Goal: Information Seeking & Learning: Check status

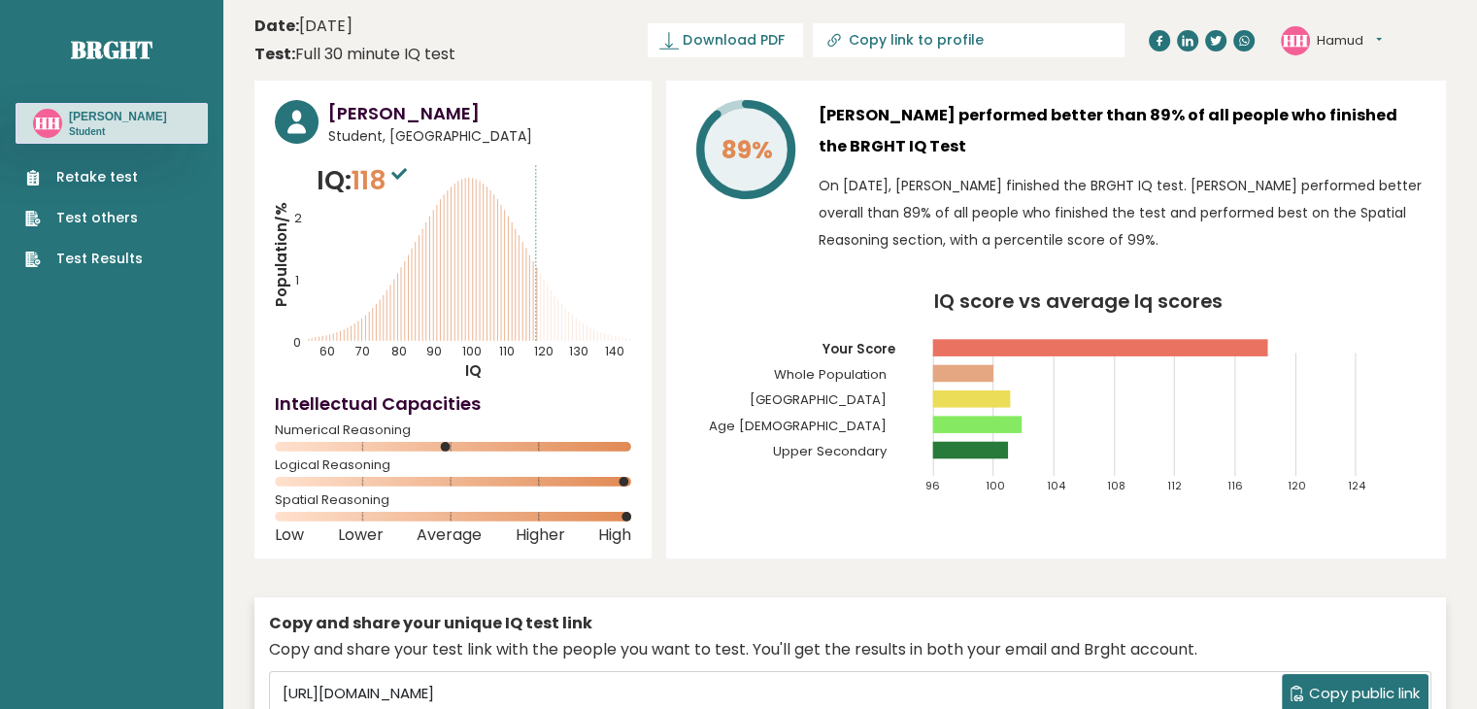
click at [446, 448] on circle at bounding box center [446, 447] width 10 height 10
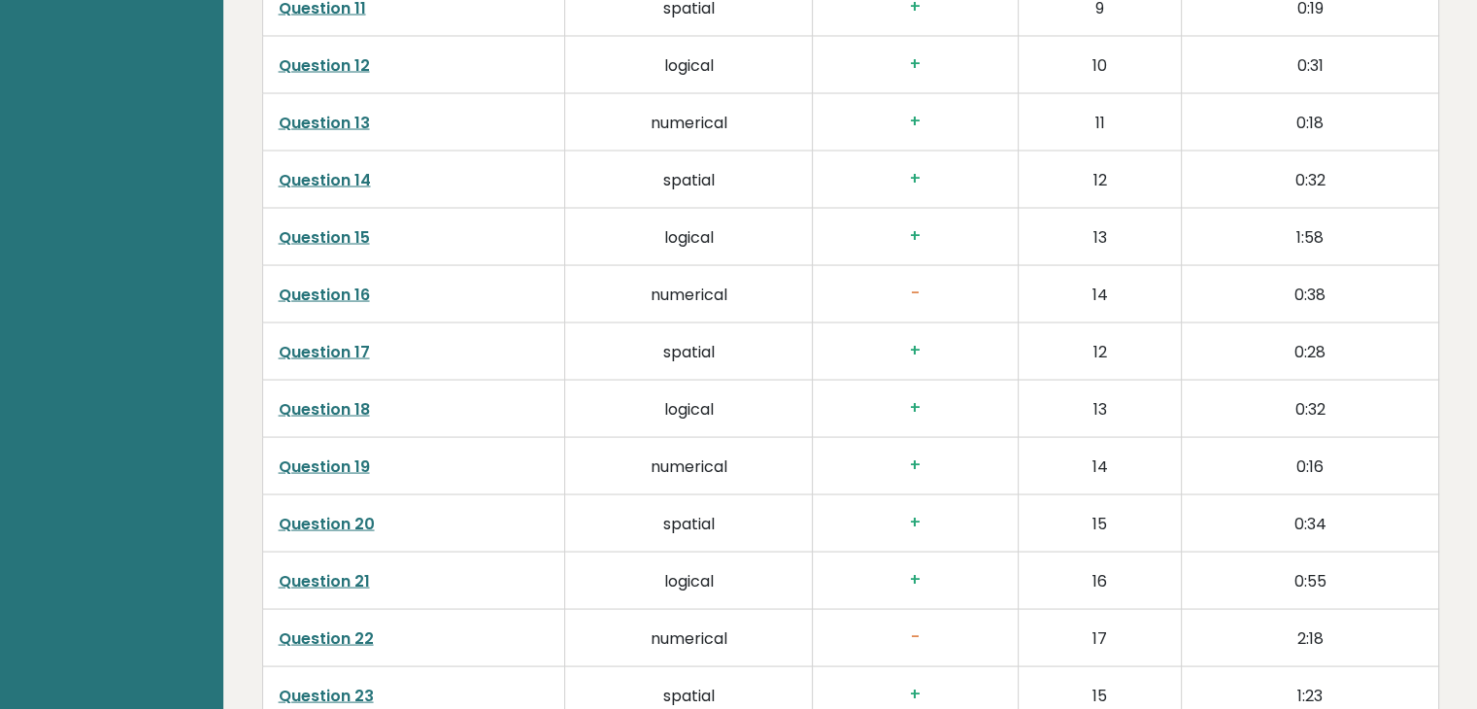
scroll to position [3689, 0]
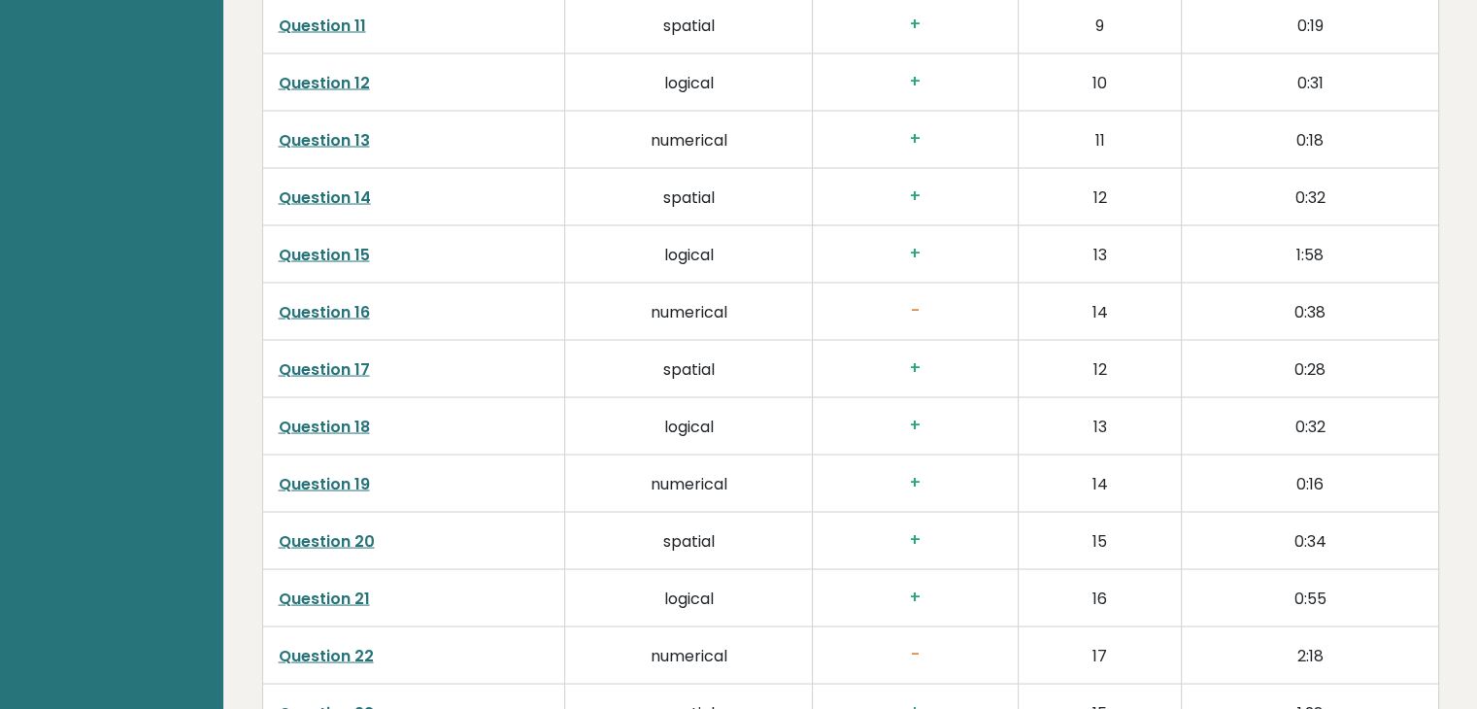
click at [350, 312] on link "Question 16" at bounding box center [324, 311] width 91 height 22
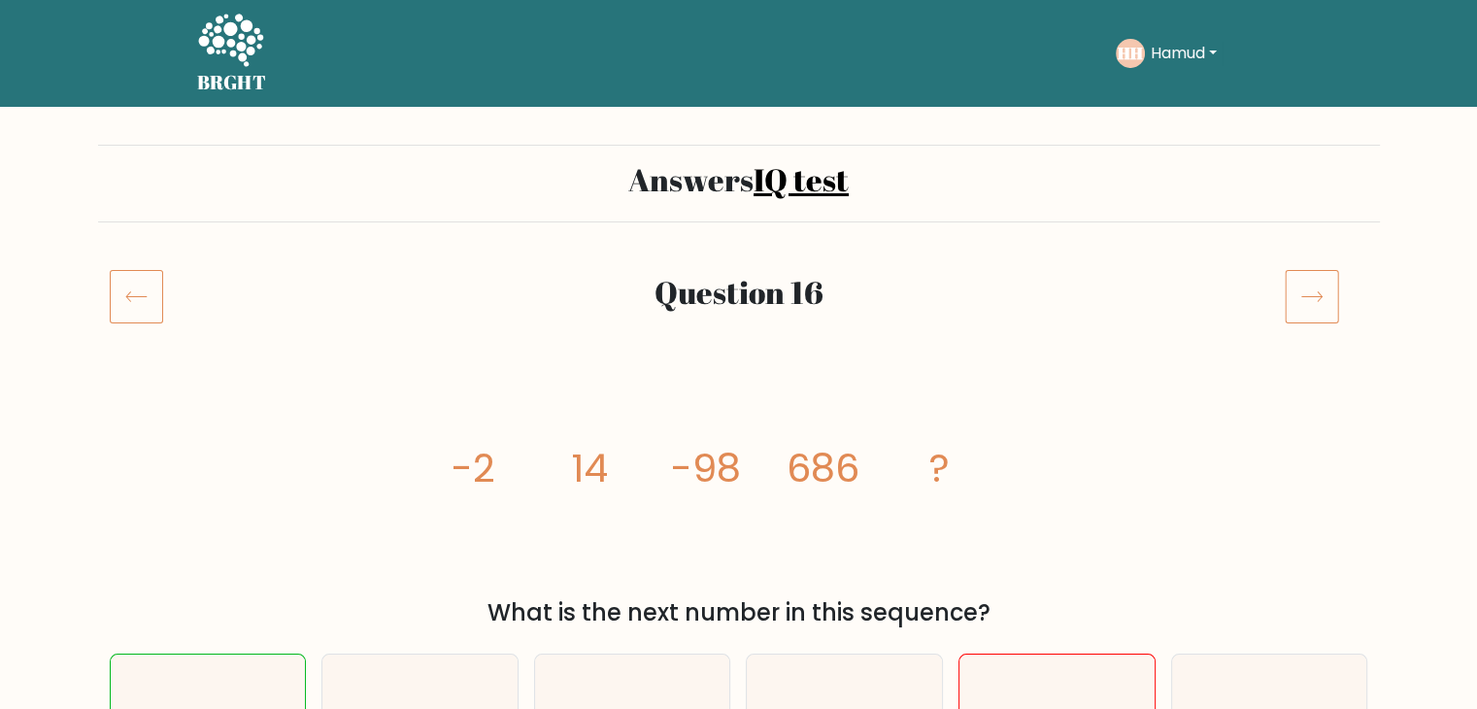
click at [132, 285] on icon at bounding box center [136, 296] width 53 height 54
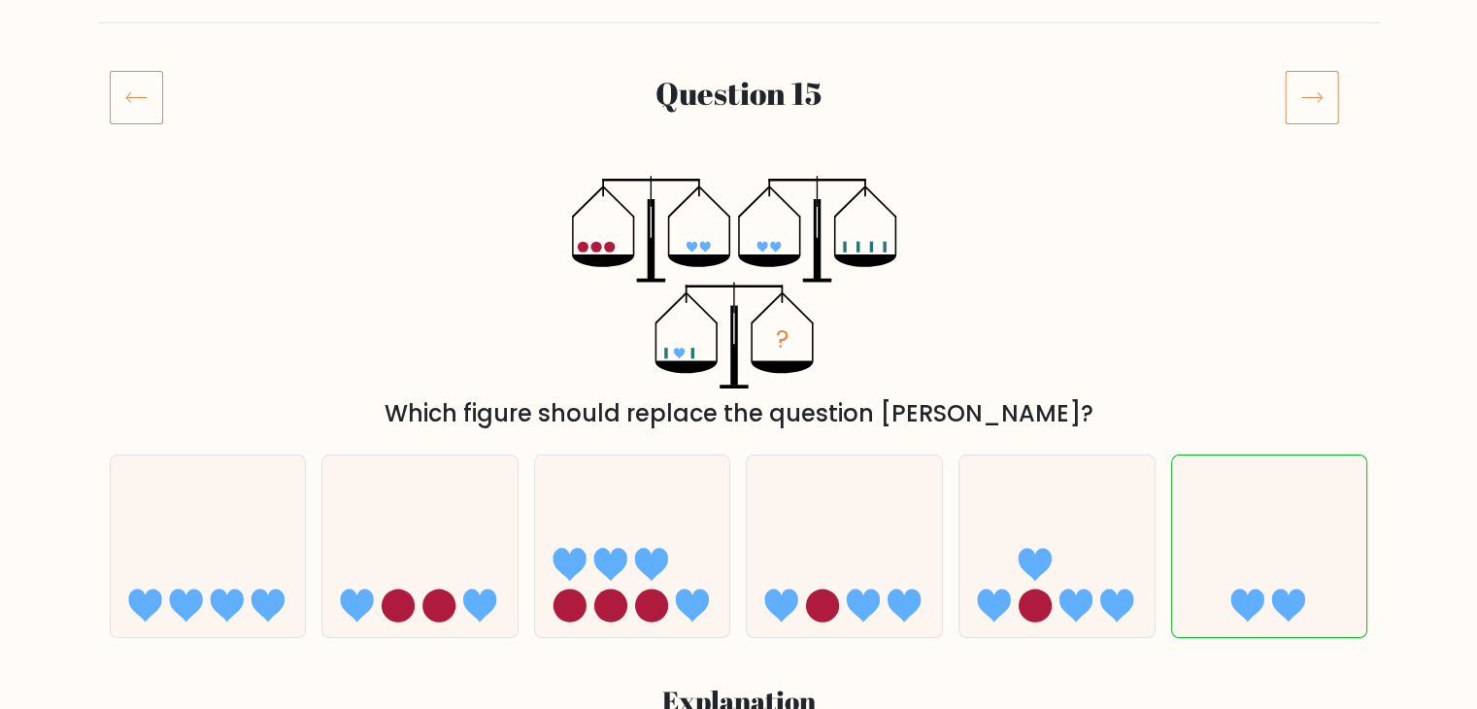
scroll to position [194, 0]
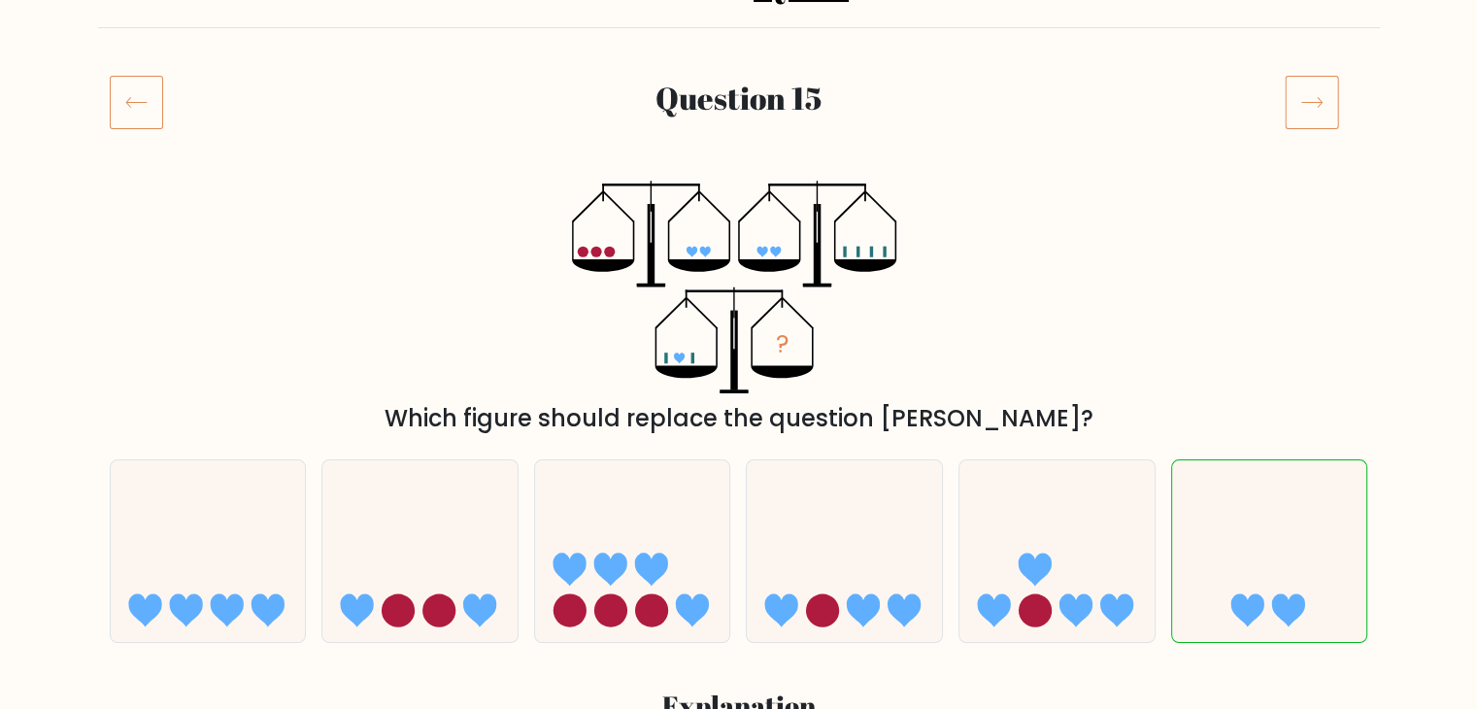
click at [173, 124] on div at bounding box center [151, 102] width 107 height 54
click at [133, 121] on icon at bounding box center [136, 102] width 53 height 54
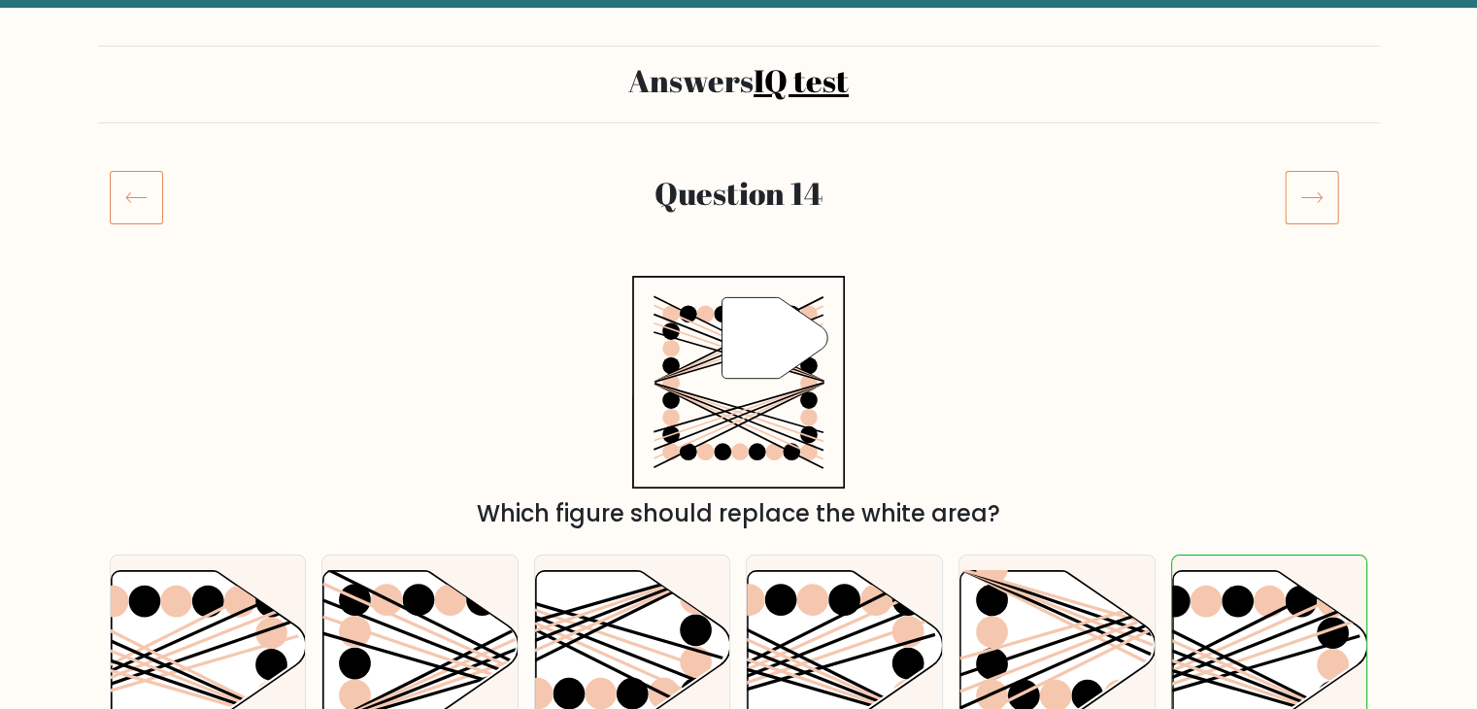
scroll to position [97, 0]
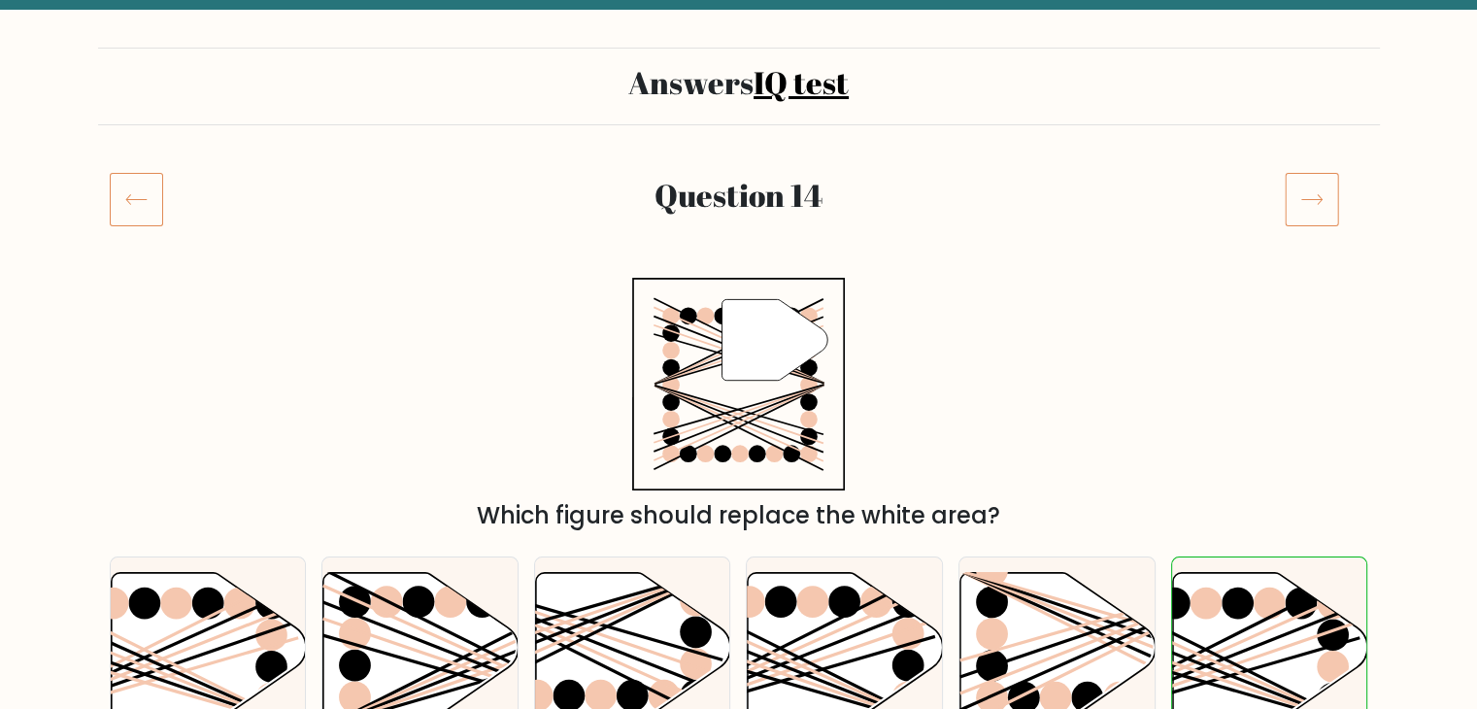
click at [119, 222] on icon at bounding box center [136, 199] width 53 height 54
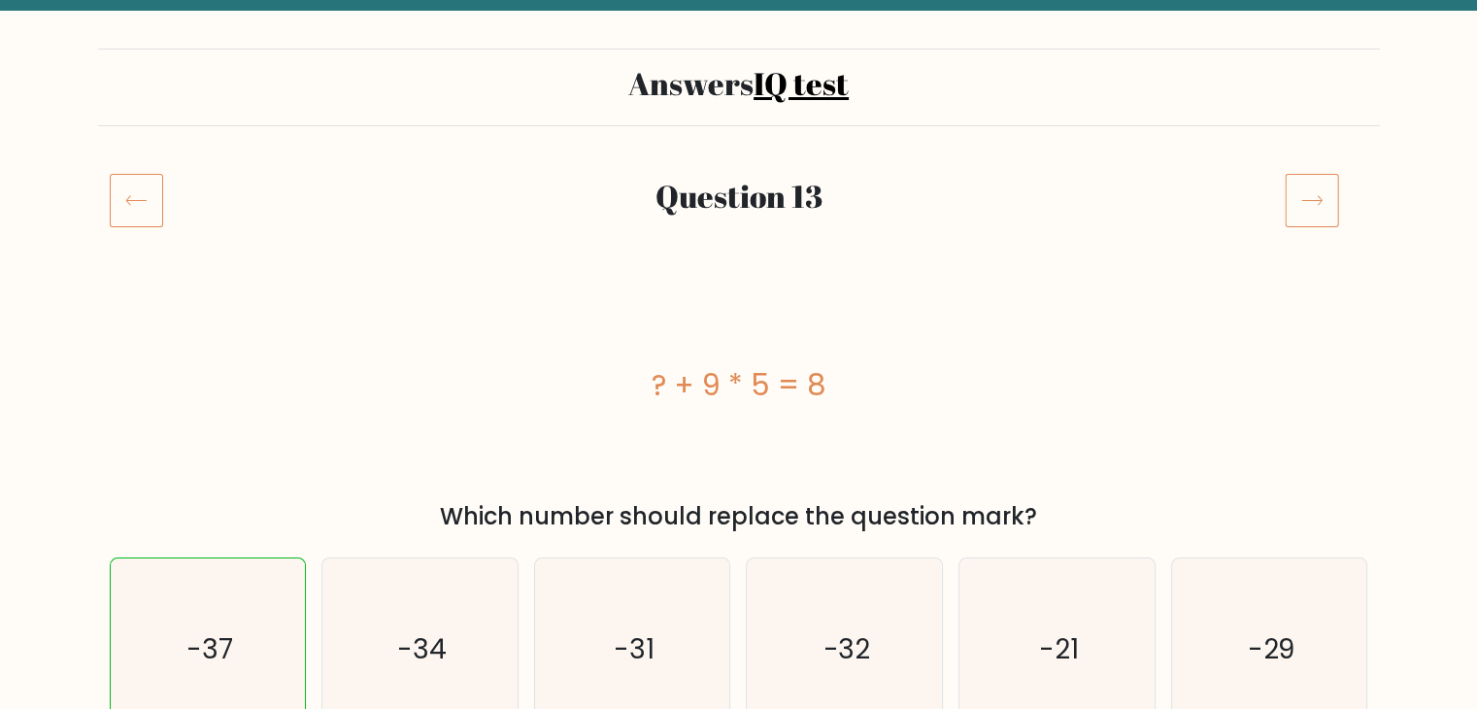
scroll to position [97, 0]
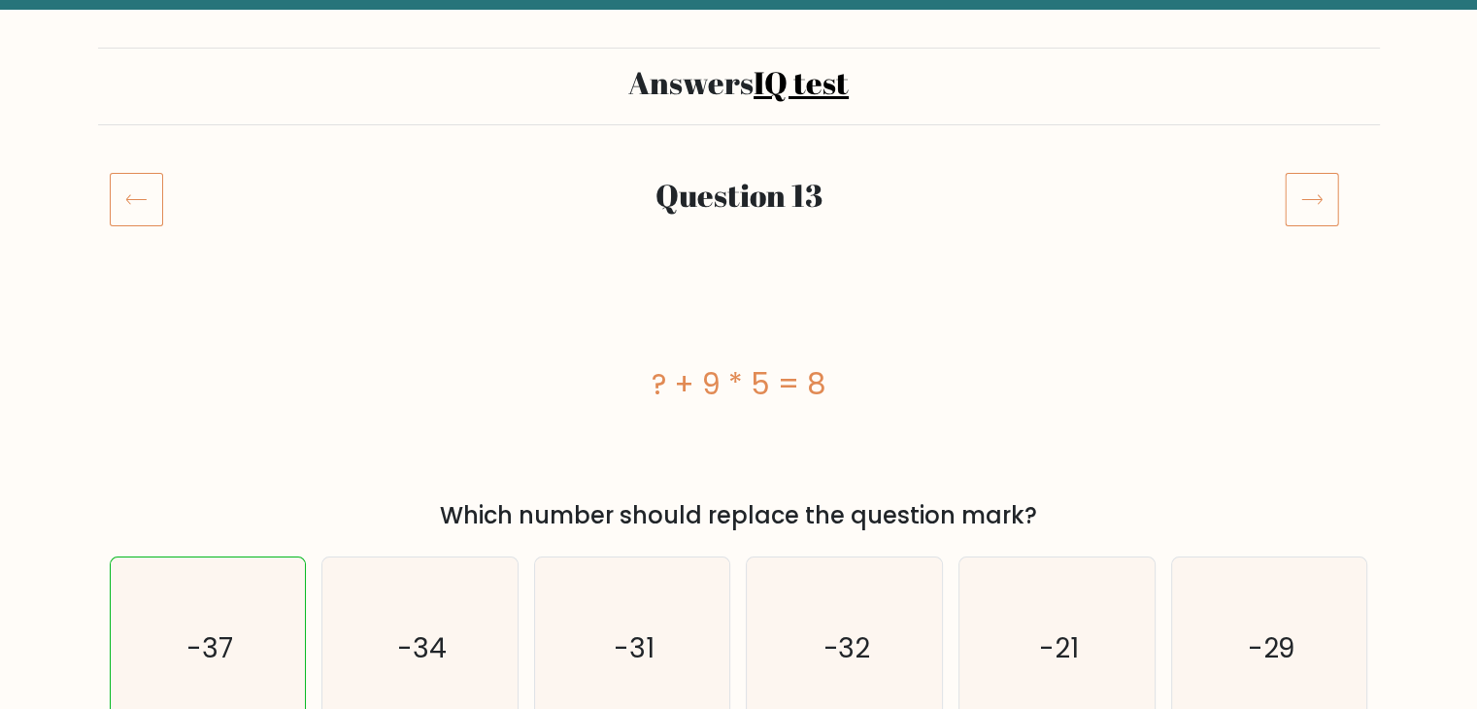
click at [1298, 190] on icon at bounding box center [1311, 199] width 54 height 54
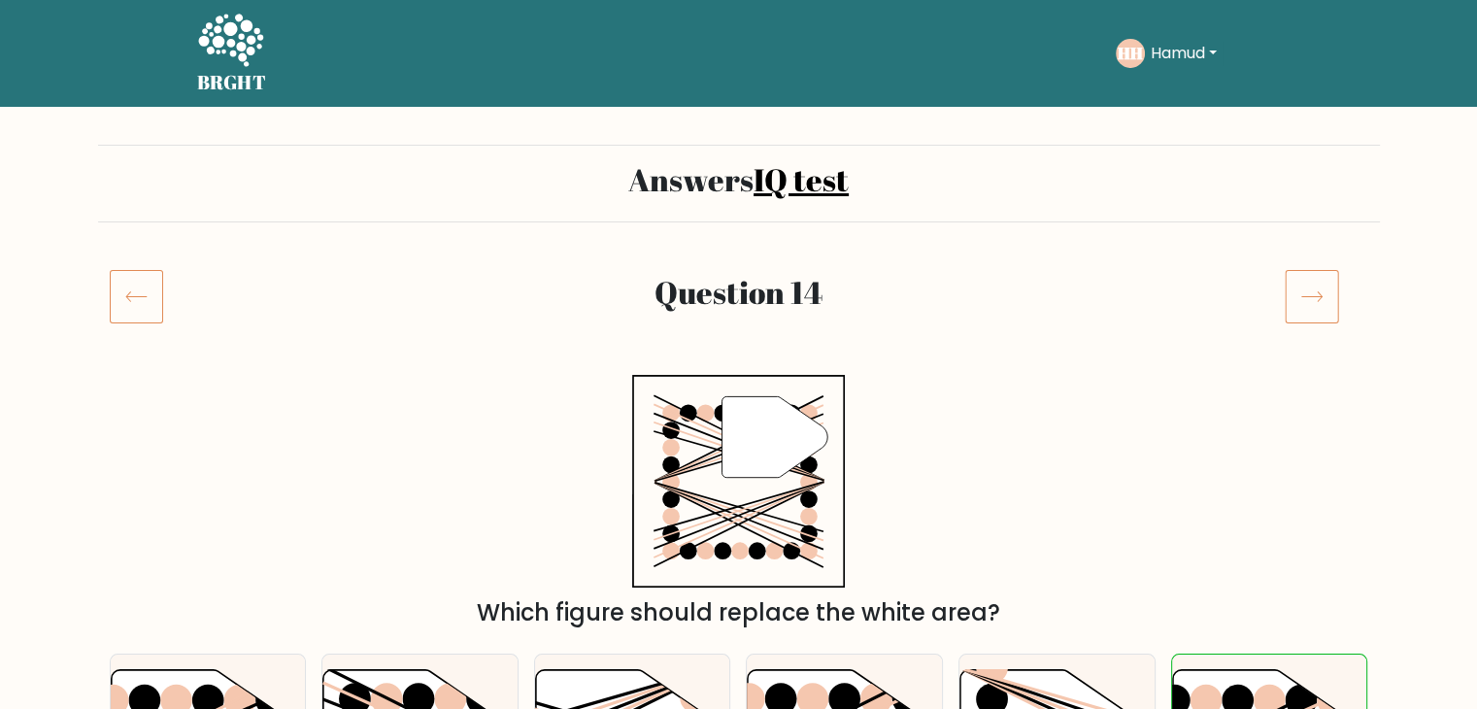
click at [1300, 309] on icon at bounding box center [1311, 296] width 54 height 54
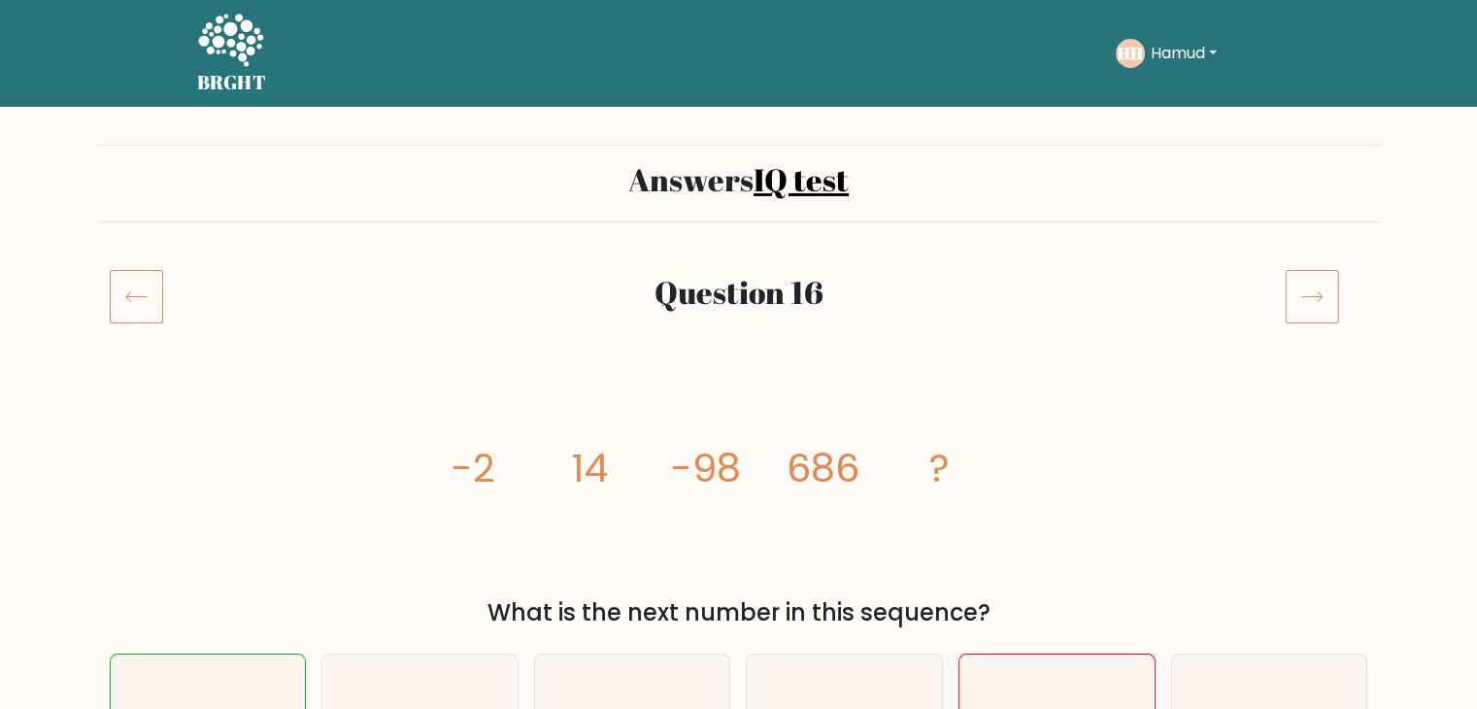
click at [1302, 308] on icon at bounding box center [1311, 296] width 54 height 54
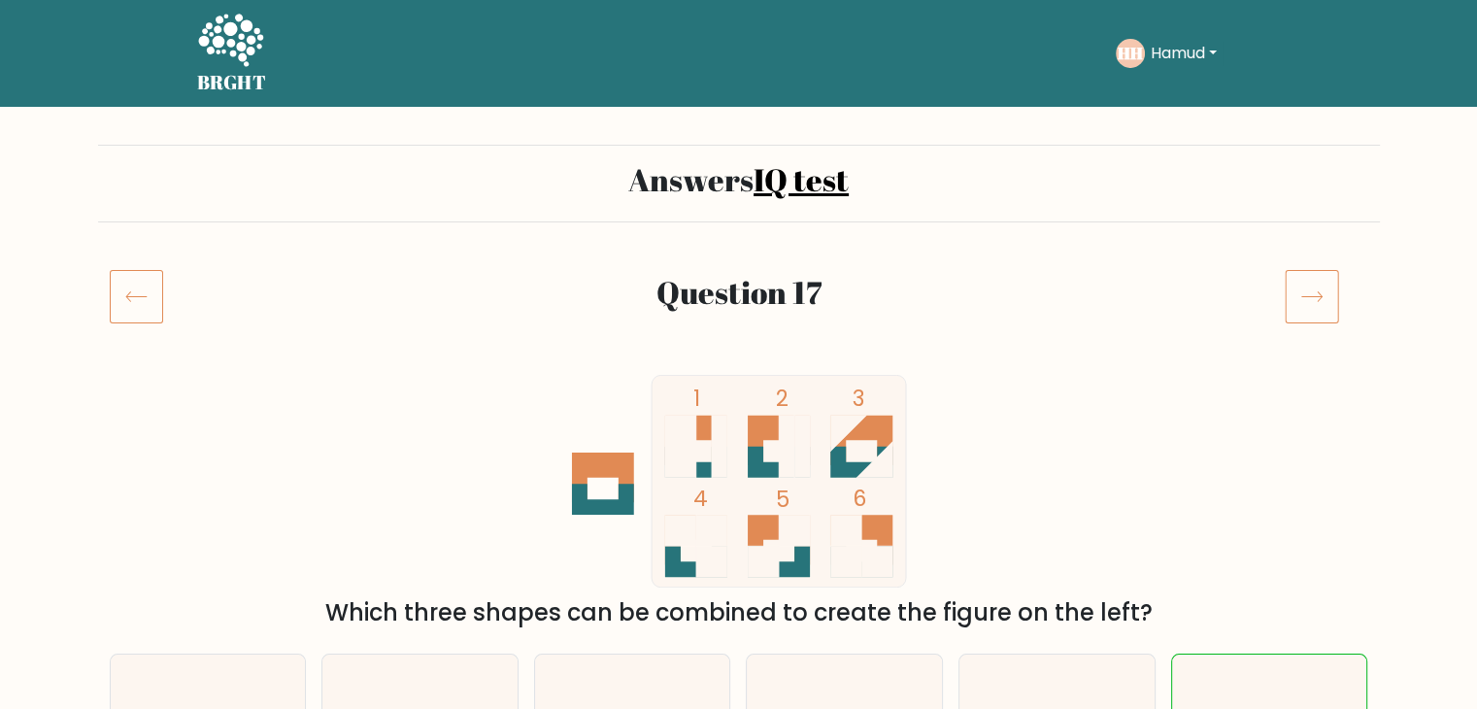
click at [1318, 303] on icon at bounding box center [1311, 296] width 54 height 54
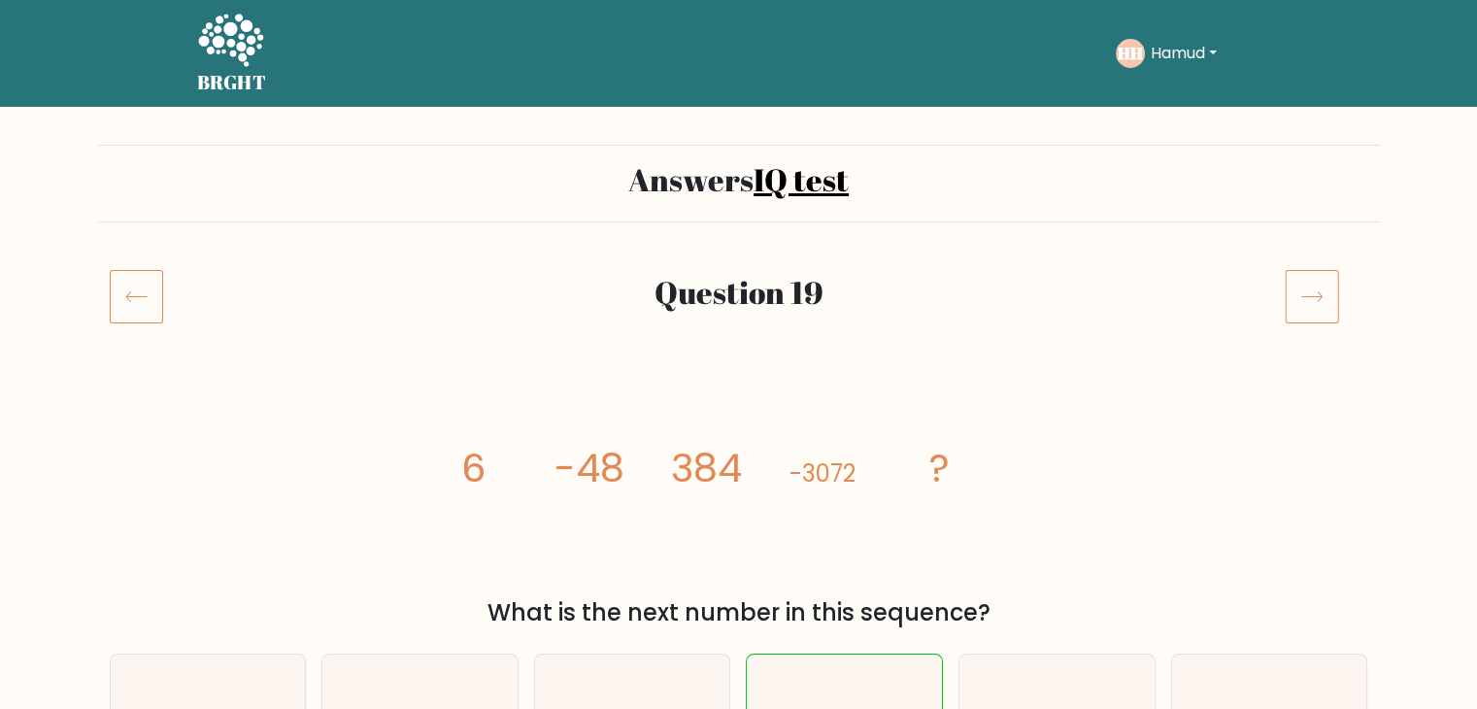
click at [1332, 287] on icon at bounding box center [1311, 296] width 54 height 54
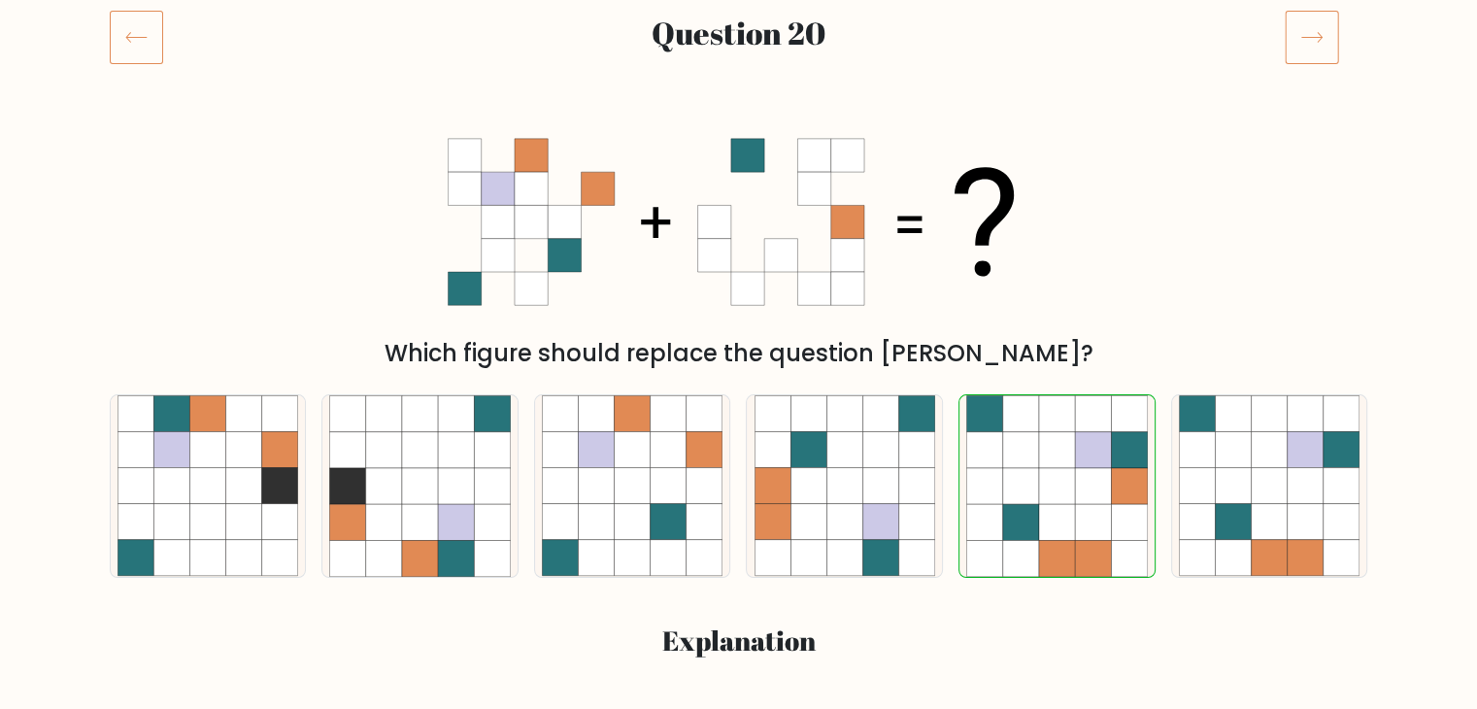
scroll to position [97, 0]
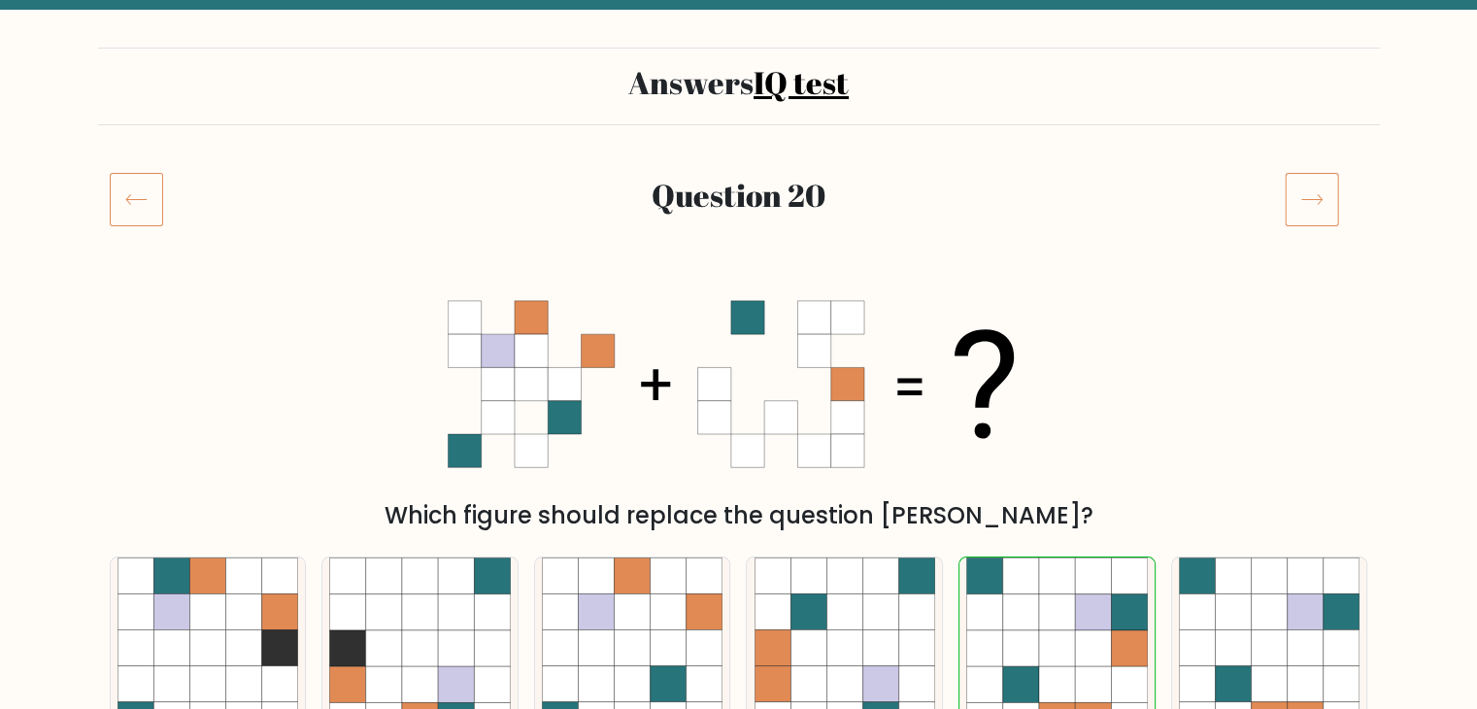
click at [1318, 204] on icon at bounding box center [1311, 199] width 54 height 54
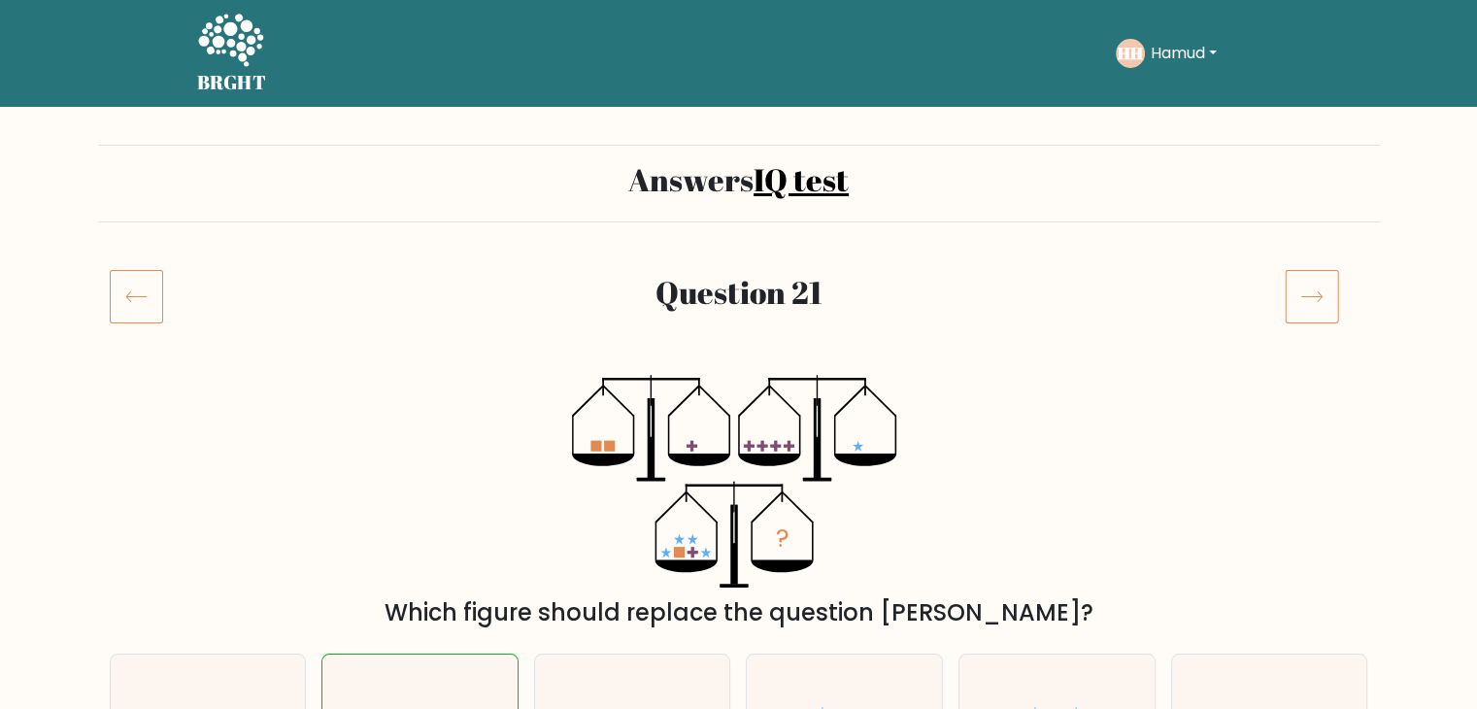
click at [1316, 294] on icon at bounding box center [1311, 296] width 54 height 54
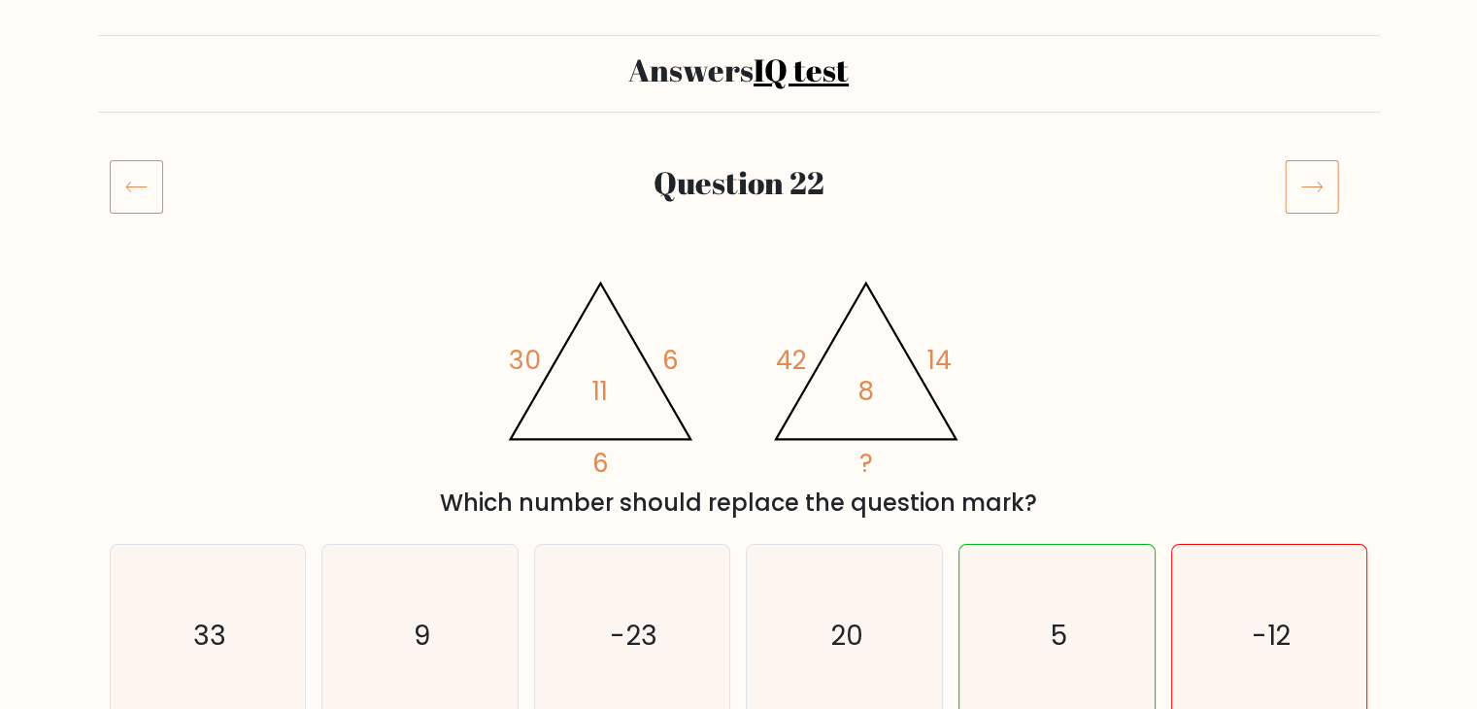
scroll to position [97, 0]
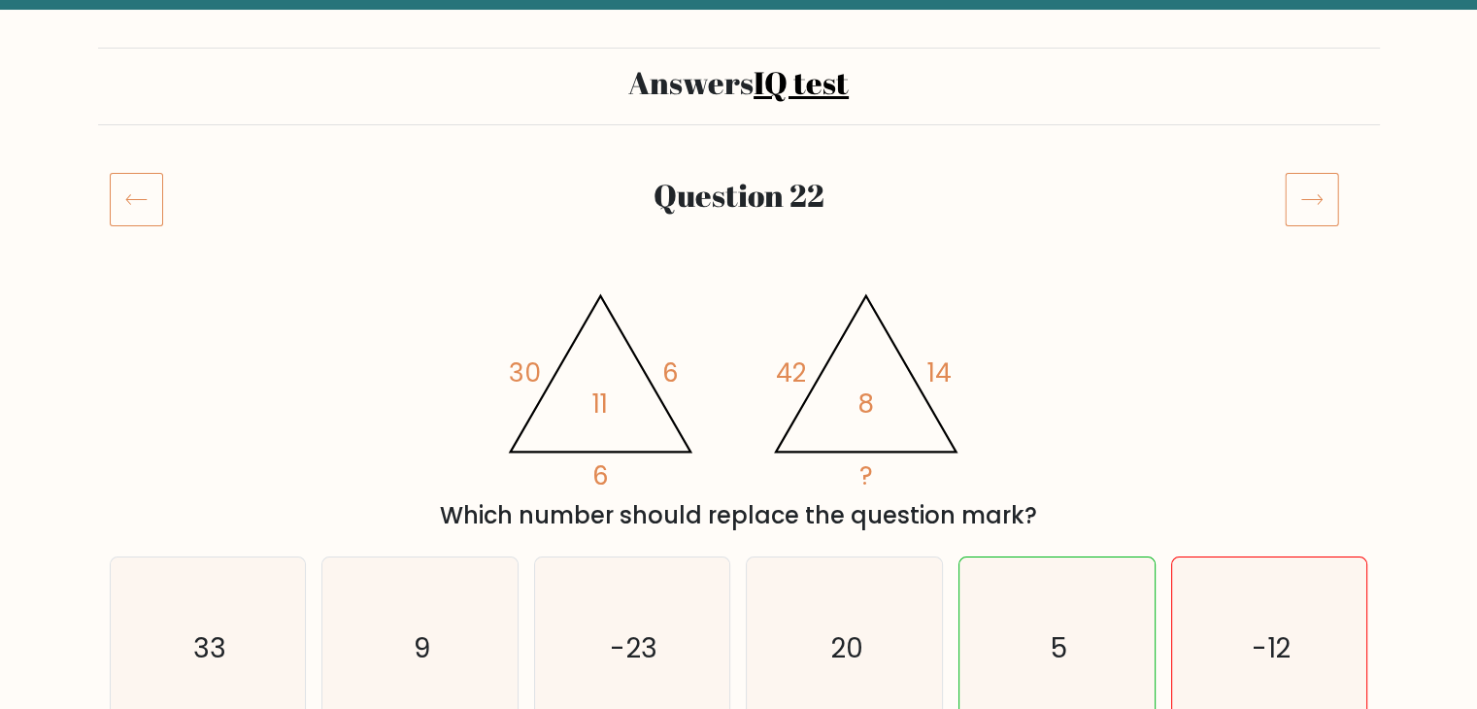
click at [1328, 189] on icon at bounding box center [1311, 199] width 54 height 54
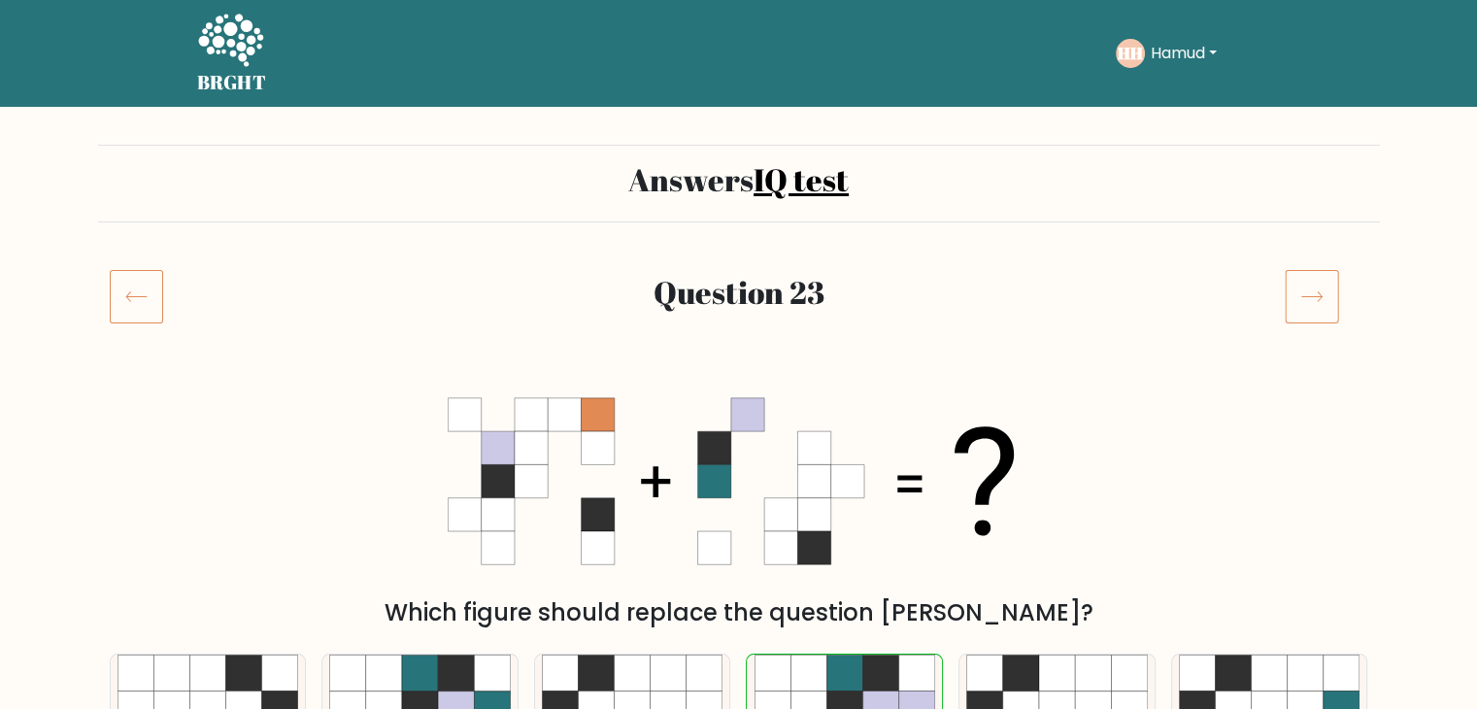
click at [1301, 283] on icon at bounding box center [1311, 296] width 54 height 54
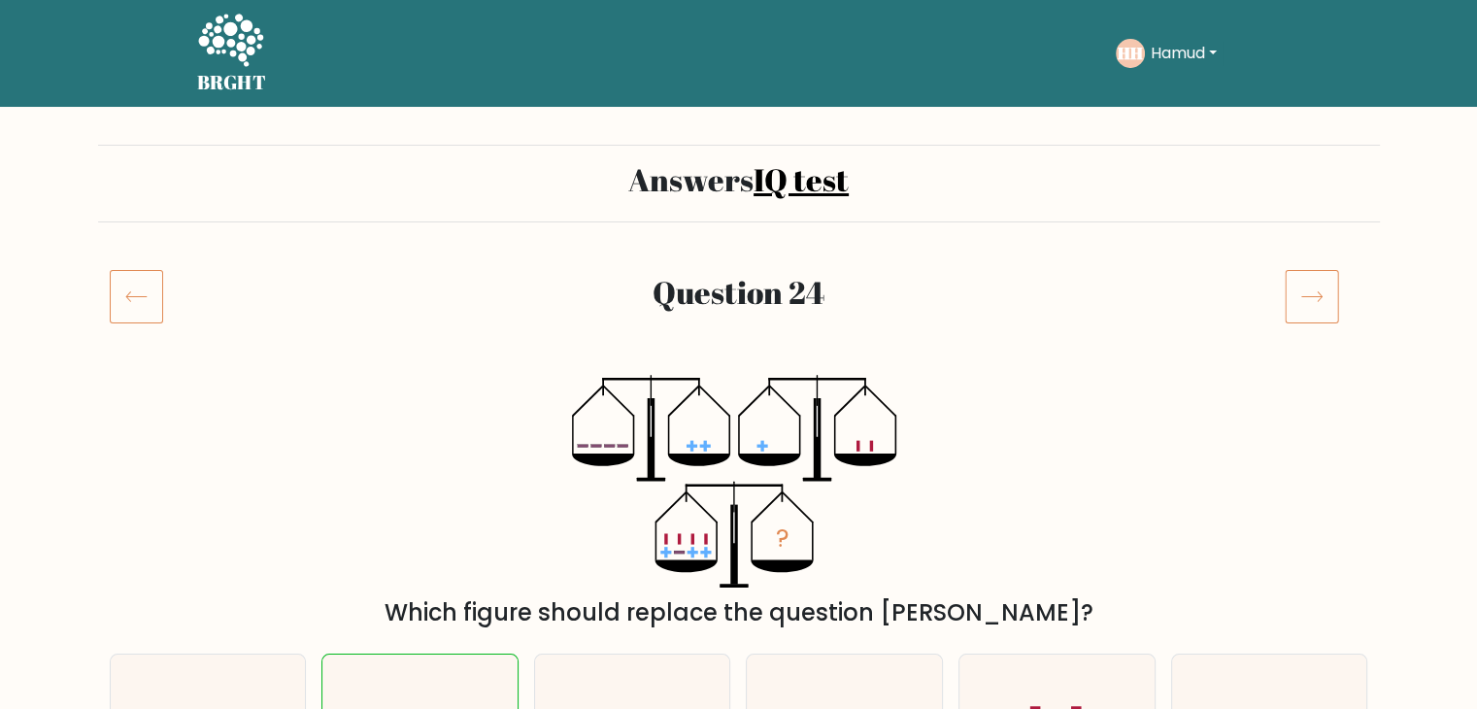
click at [1316, 309] on icon at bounding box center [1311, 296] width 54 height 54
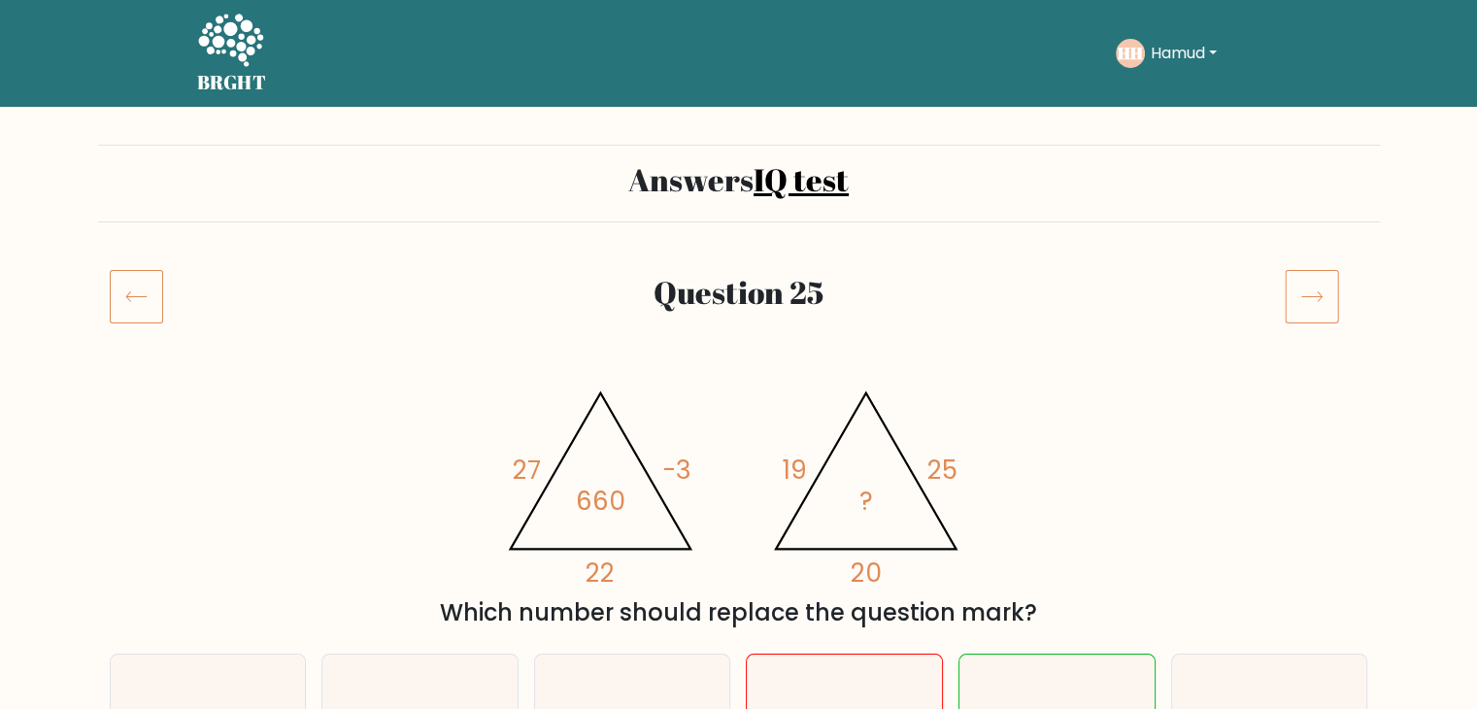
click at [1311, 312] on icon at bounding box center [1311, 296] width 54 height 54
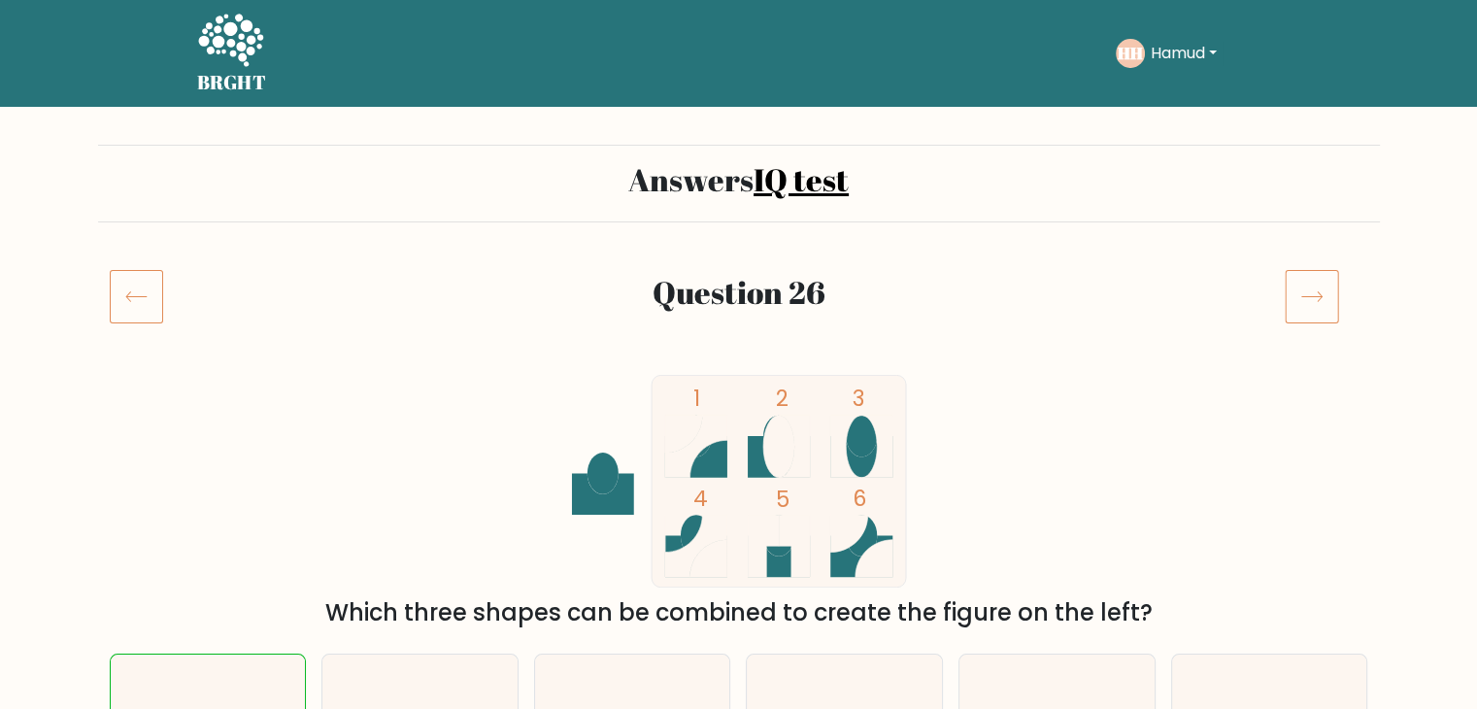
click at [1303, 310] on icon at bounding box center [1311, 296] width 54 height 54
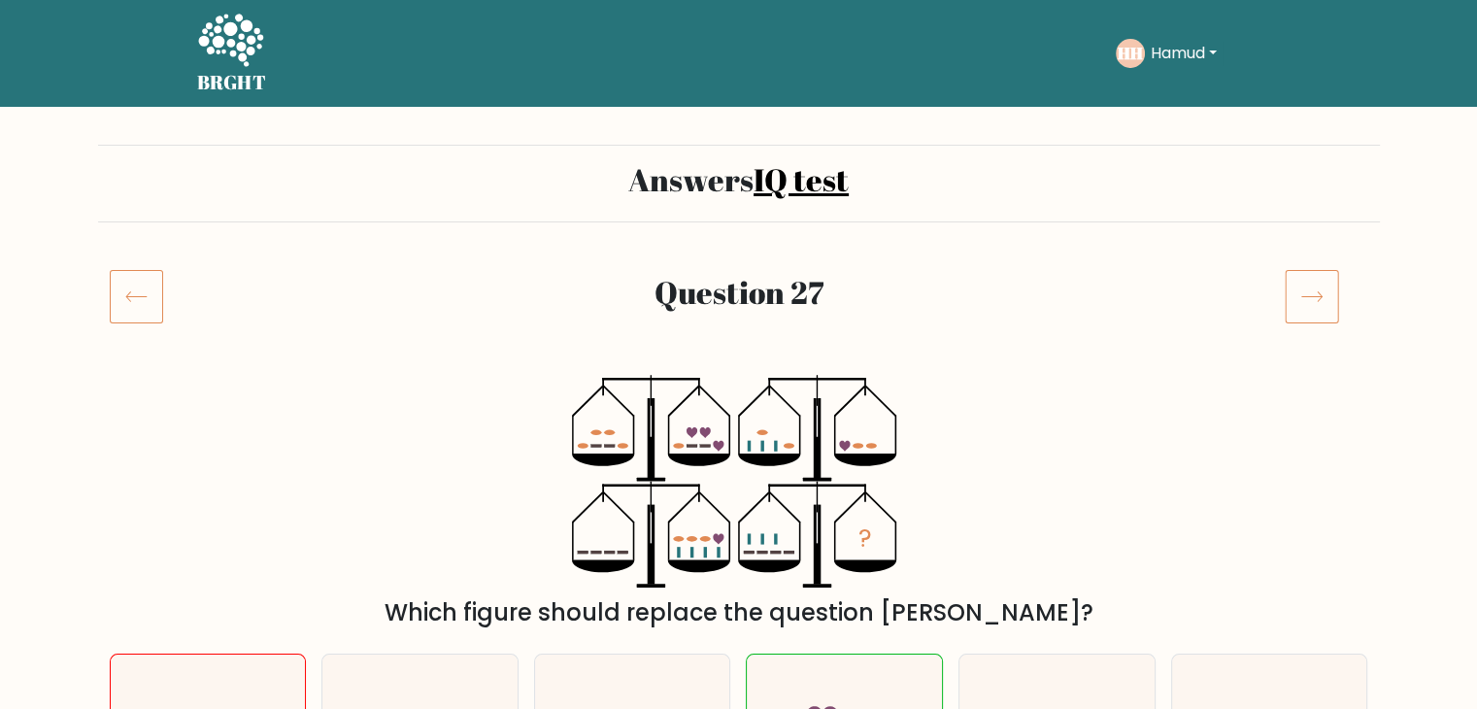
click at [1320, 290] on icon at bounding box center [1311, 296] width 54 height 54
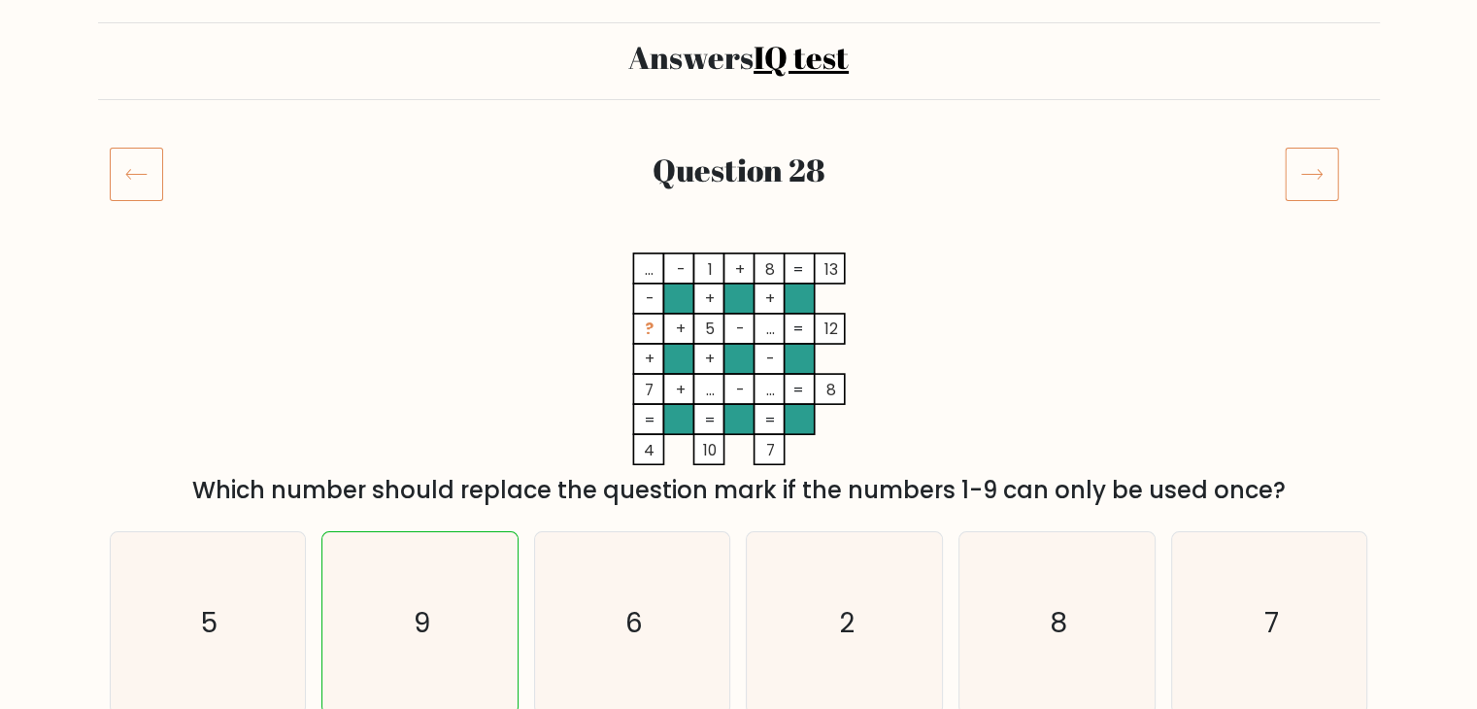
scroll to position [97, 0]
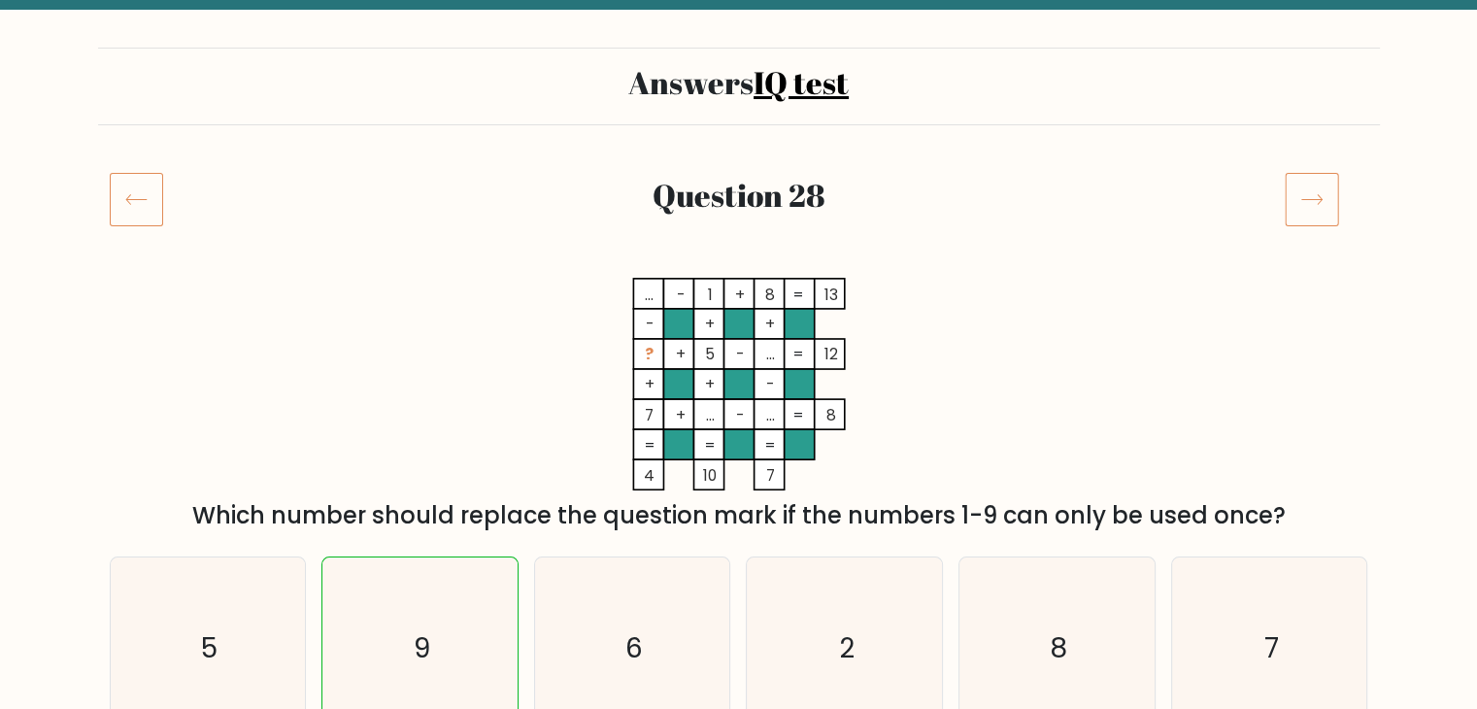
click at [149, 215] on icon at bounding box center [136, 199] width 53 height 54
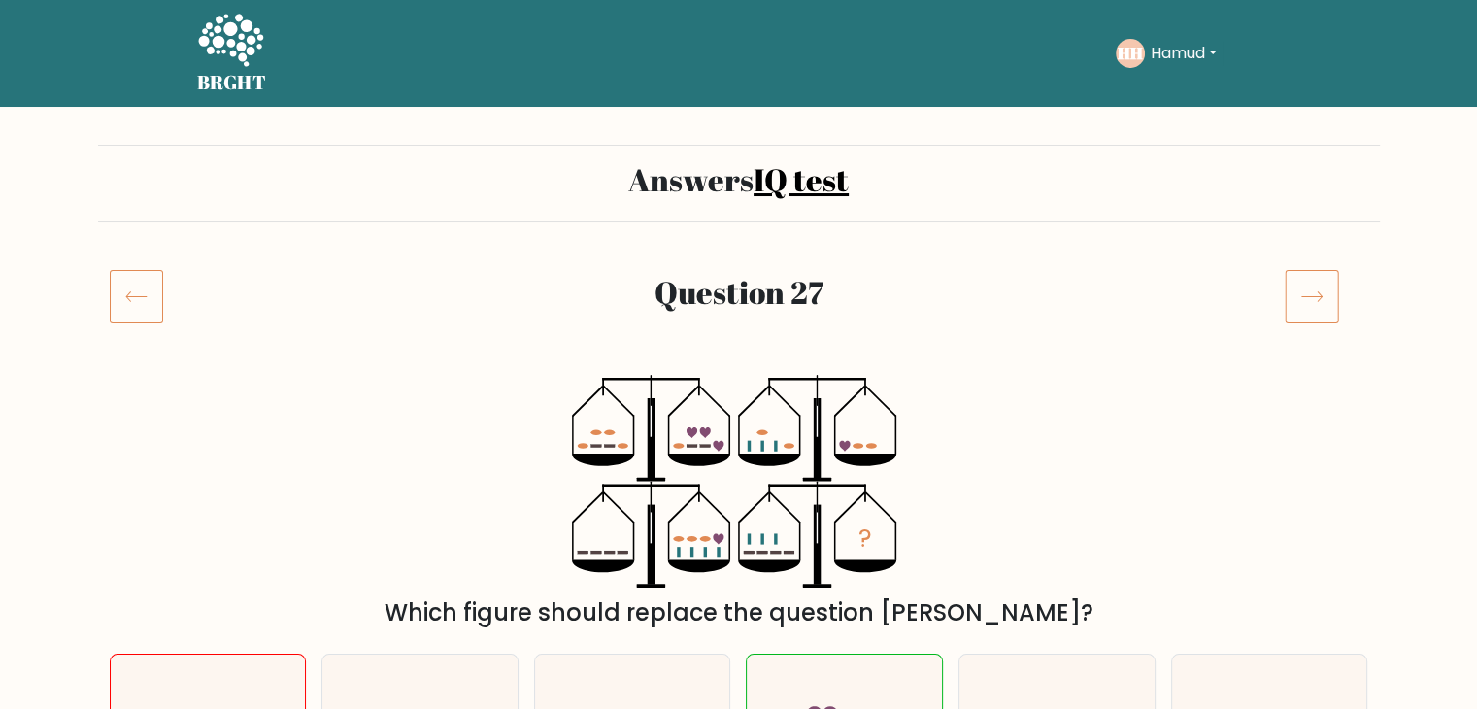
click at [1303, 294] on icon at bounding box center [1311, 296] width 54 height 54
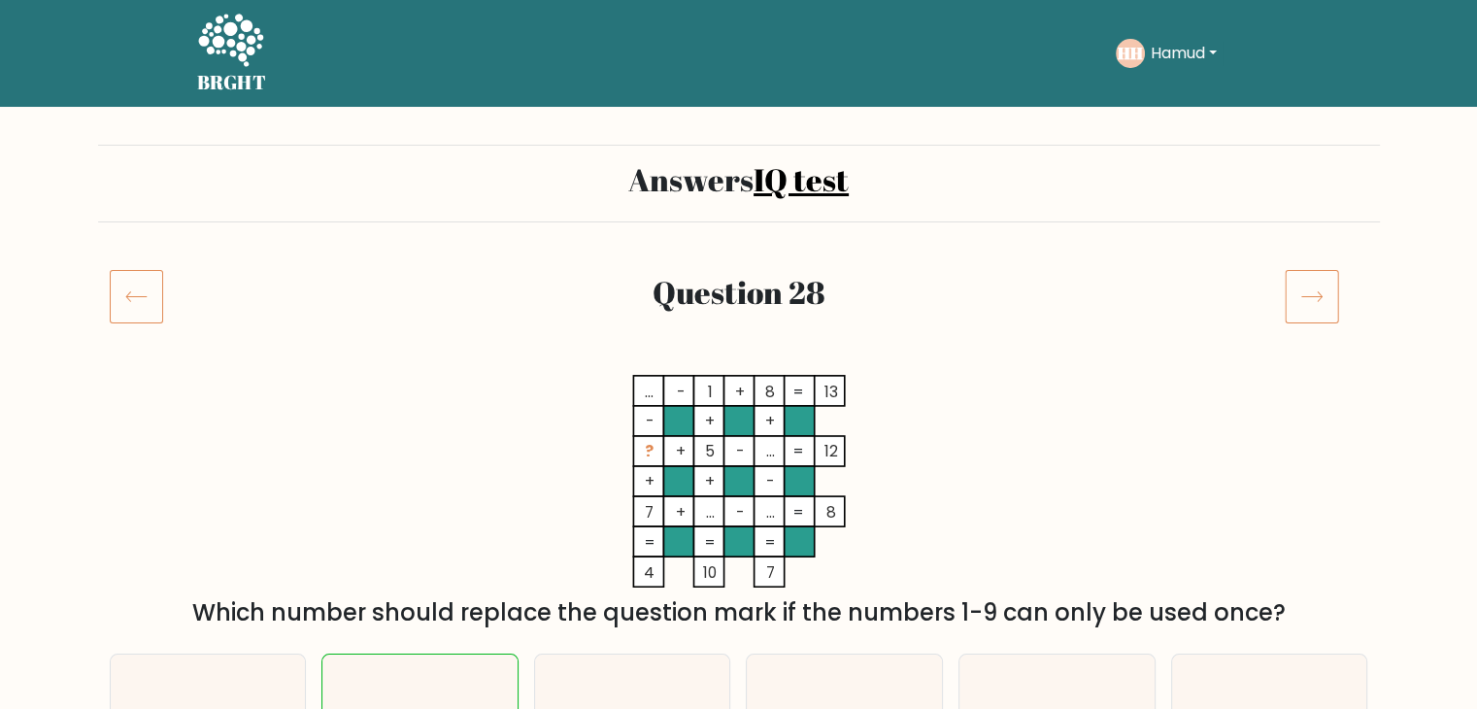
click at [1297, 304] on icon at bounding box center [1311, 296] width 54 height 54
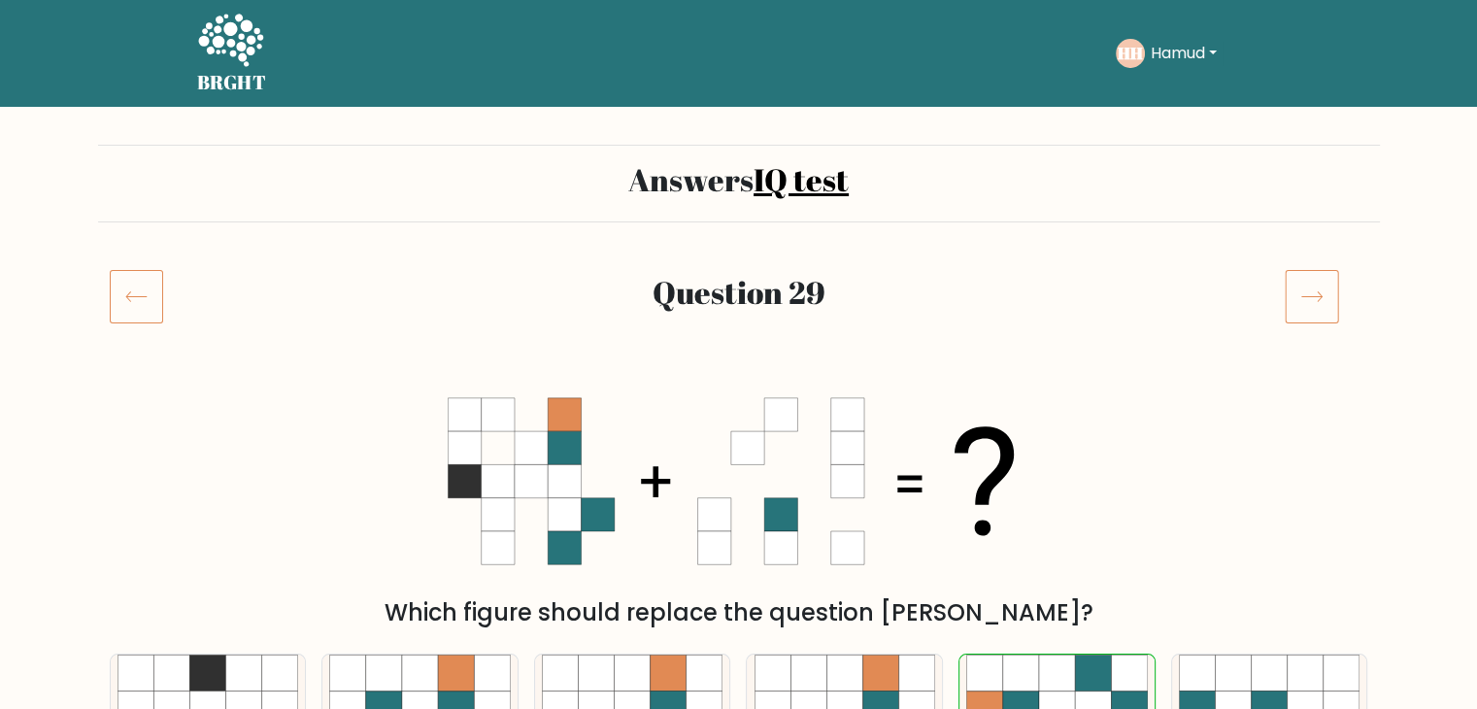
click at [1289, 300] on icon at bounding box center [1311, 296] width 54 height 54
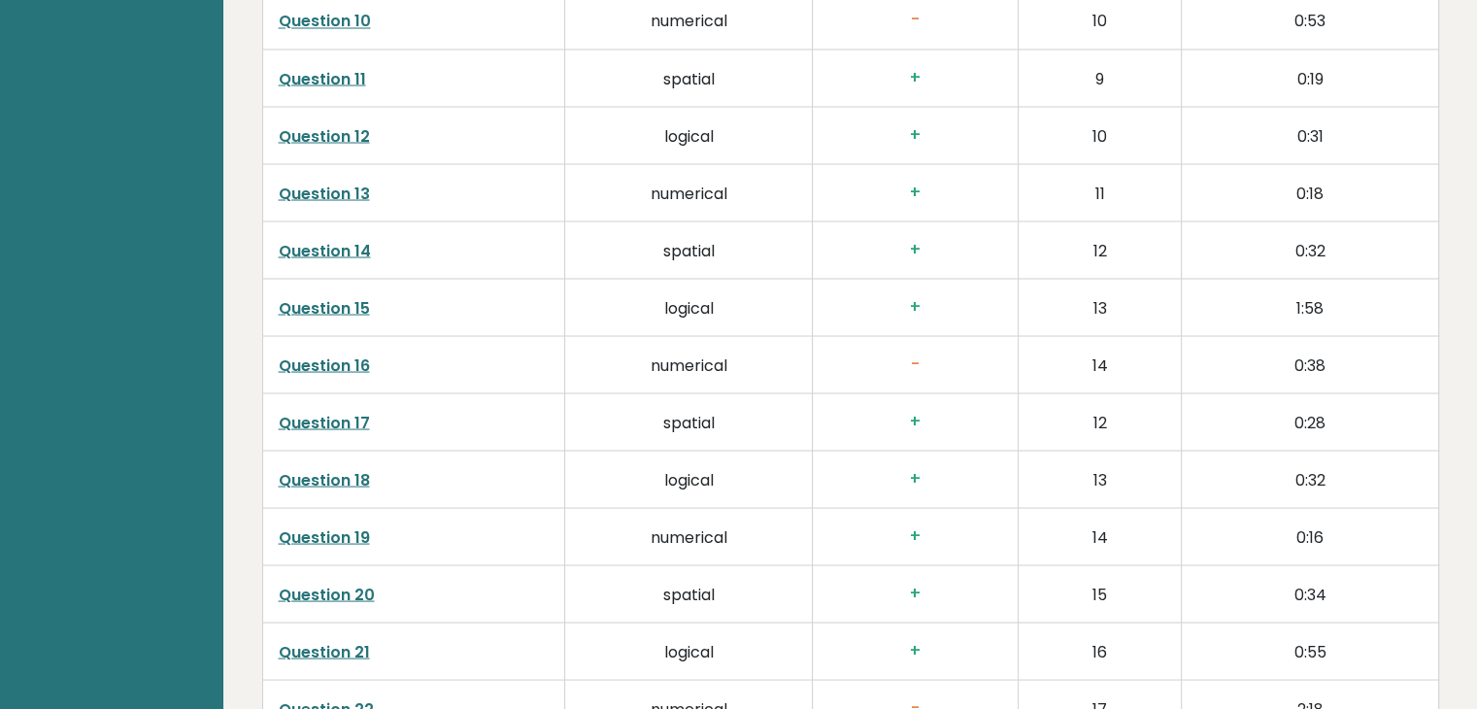
scroll to position [3689, 0]
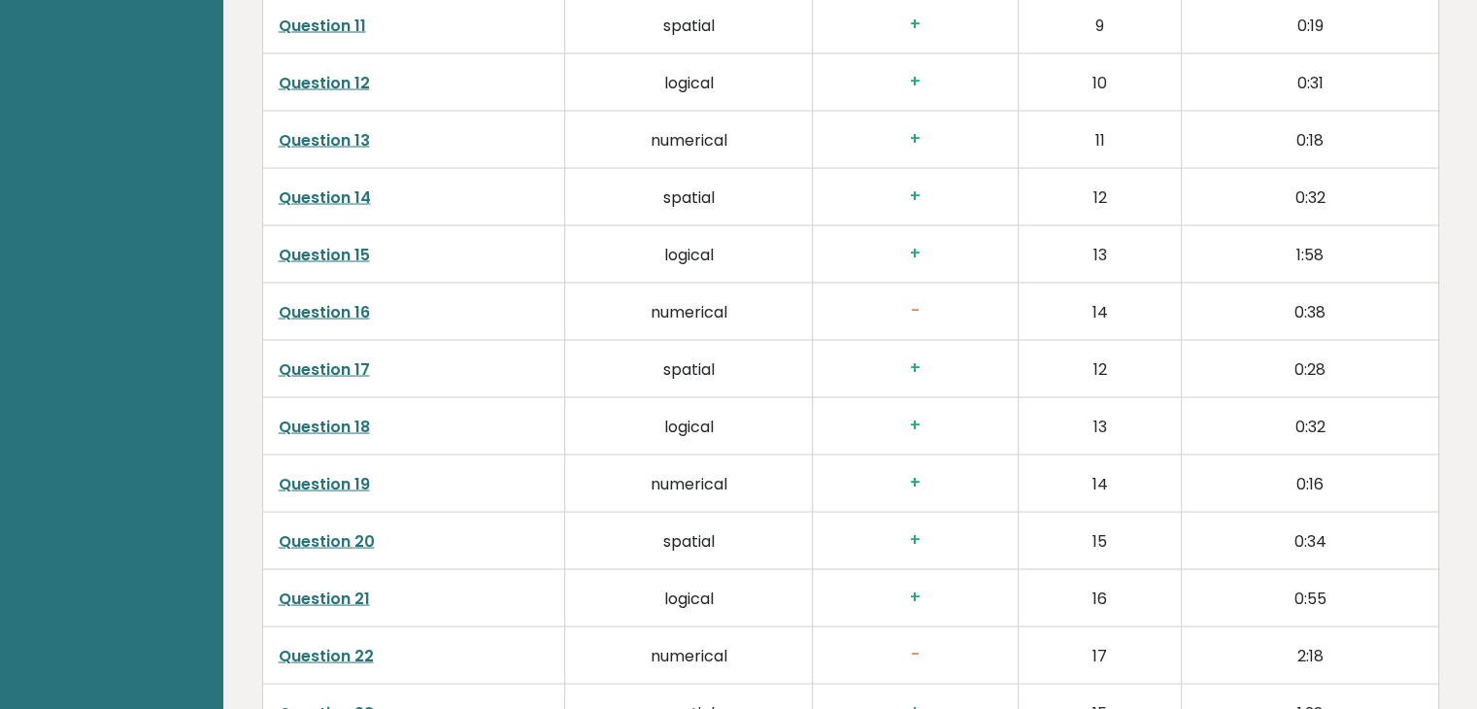
click at [680, 583] on td "logical" at bounding box center [689, 596] width 248 height 57
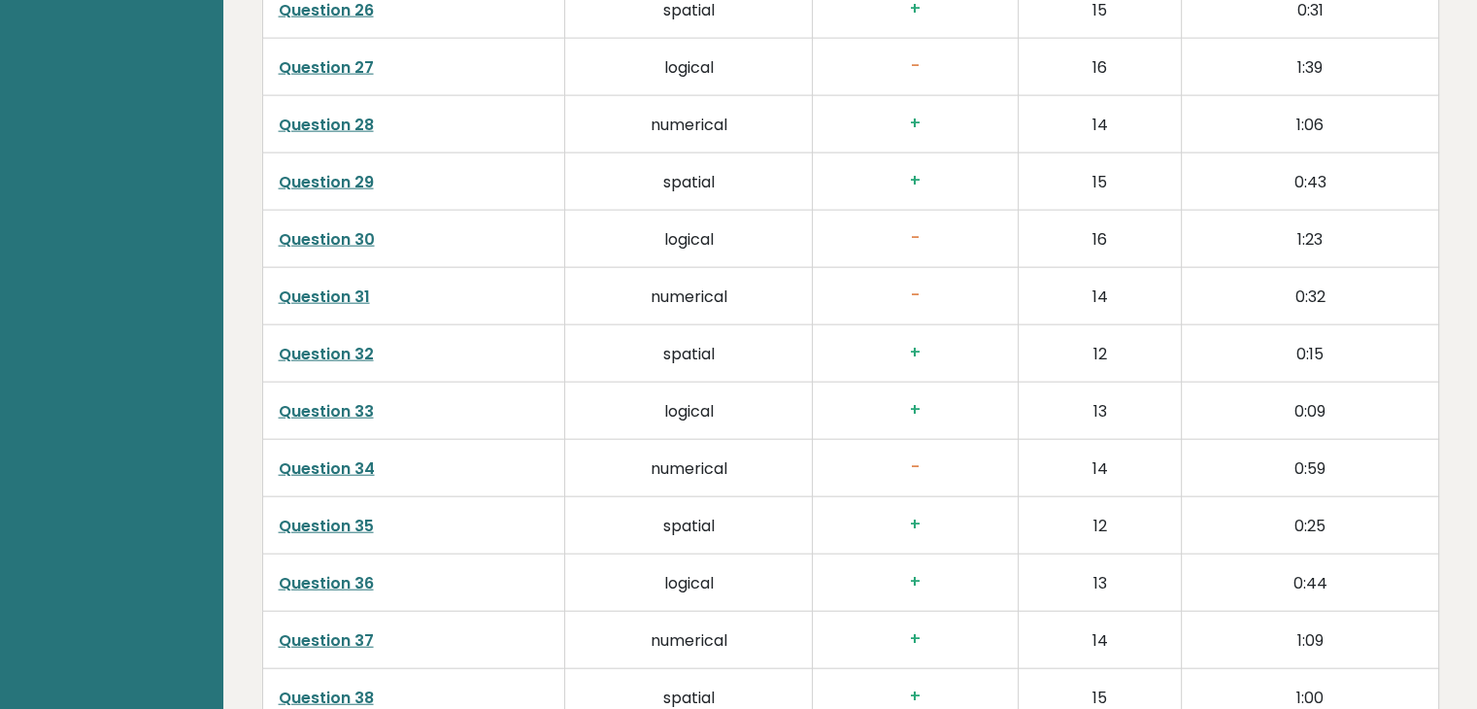
scroll to position [4959, 0]
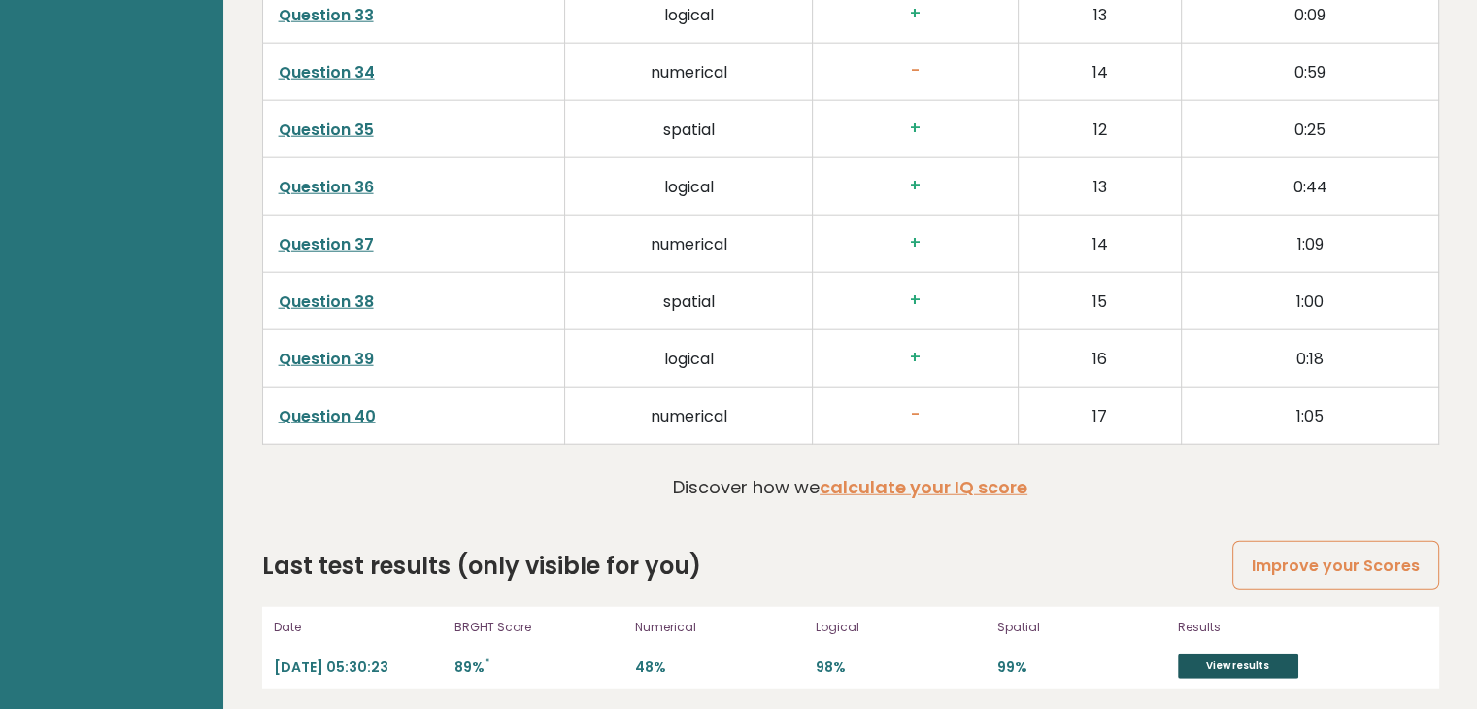
click at [1231, 658] on link "View results" at bounding box center [1238, 665] width 120 height 25
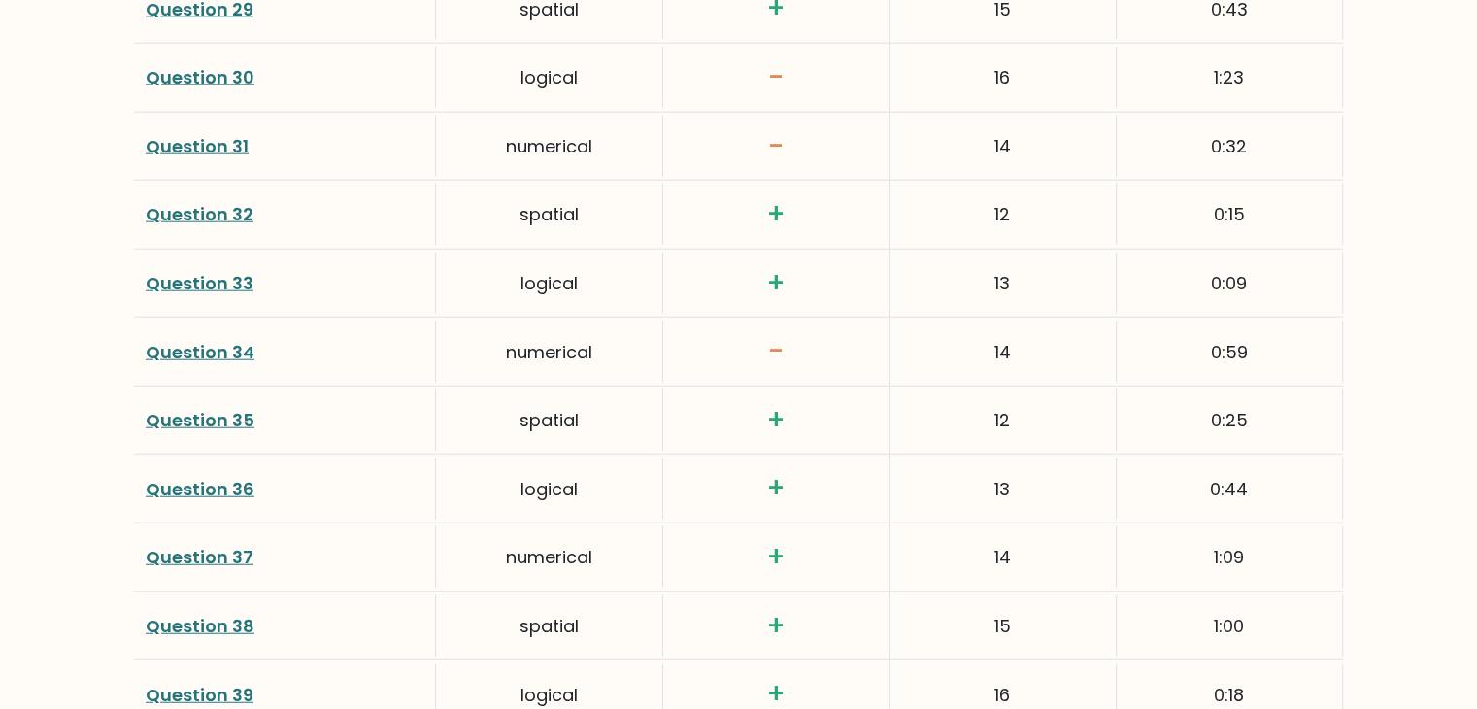
scroll to position [5137, 0]
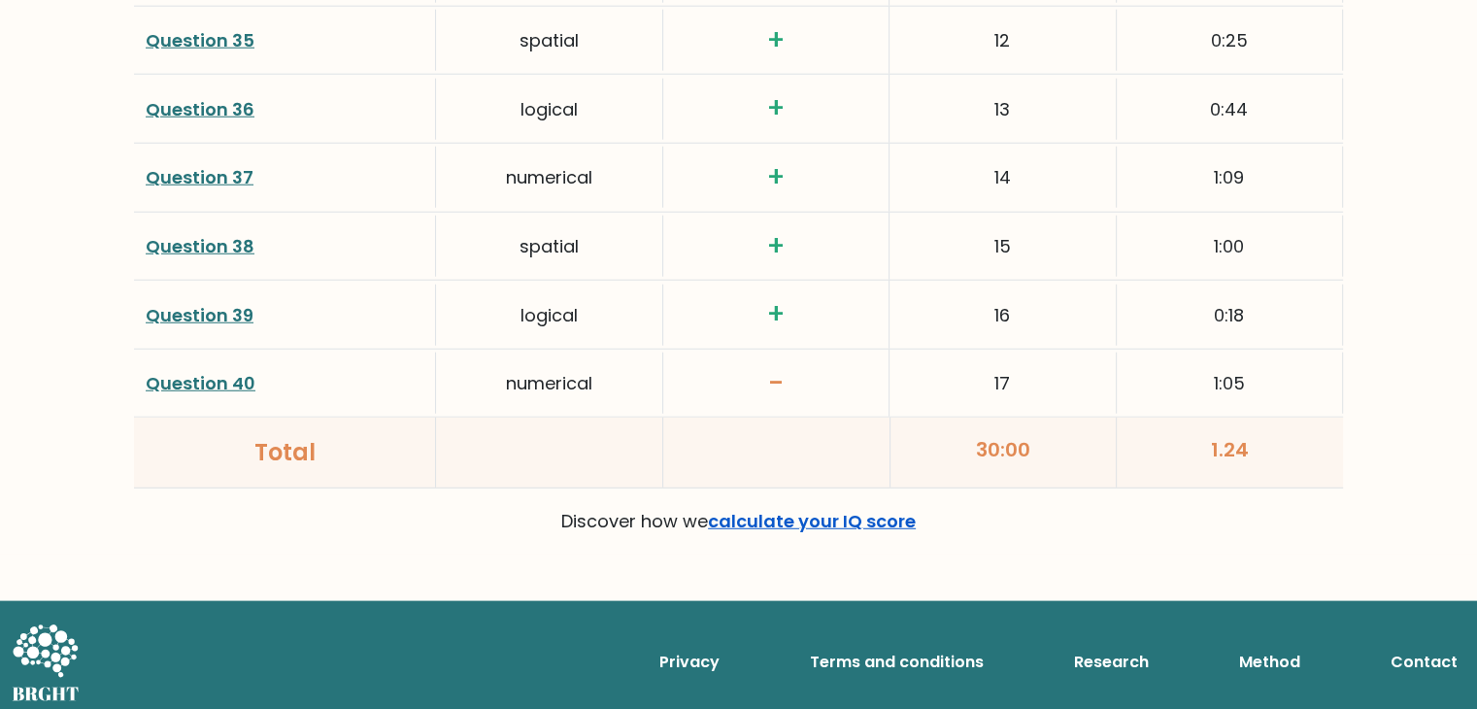
click at [761, 517] on link "calculate your IQ score" at bounding box center [812, 521] width 208 height 24
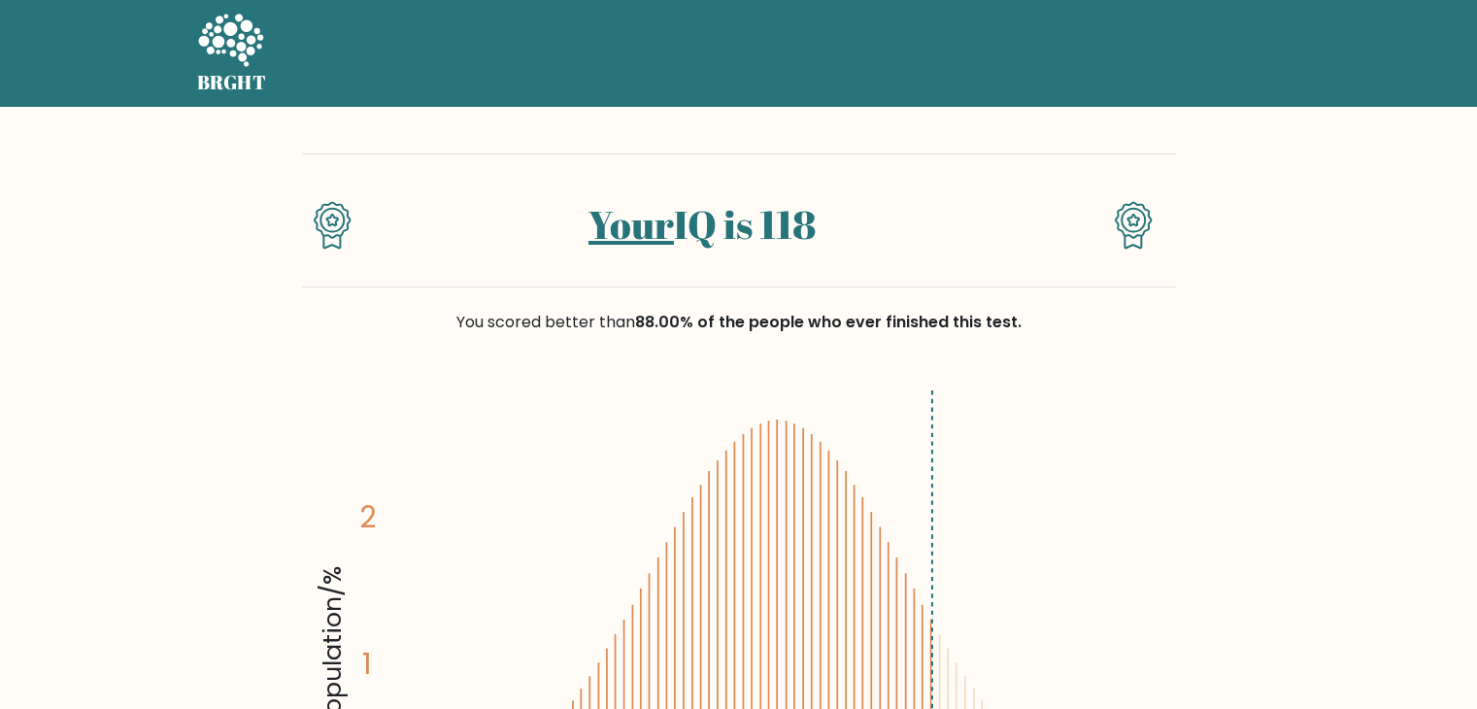
scroll to position [5137, 0]
